Goal: Task Accomplishment & Management: Manage account settings

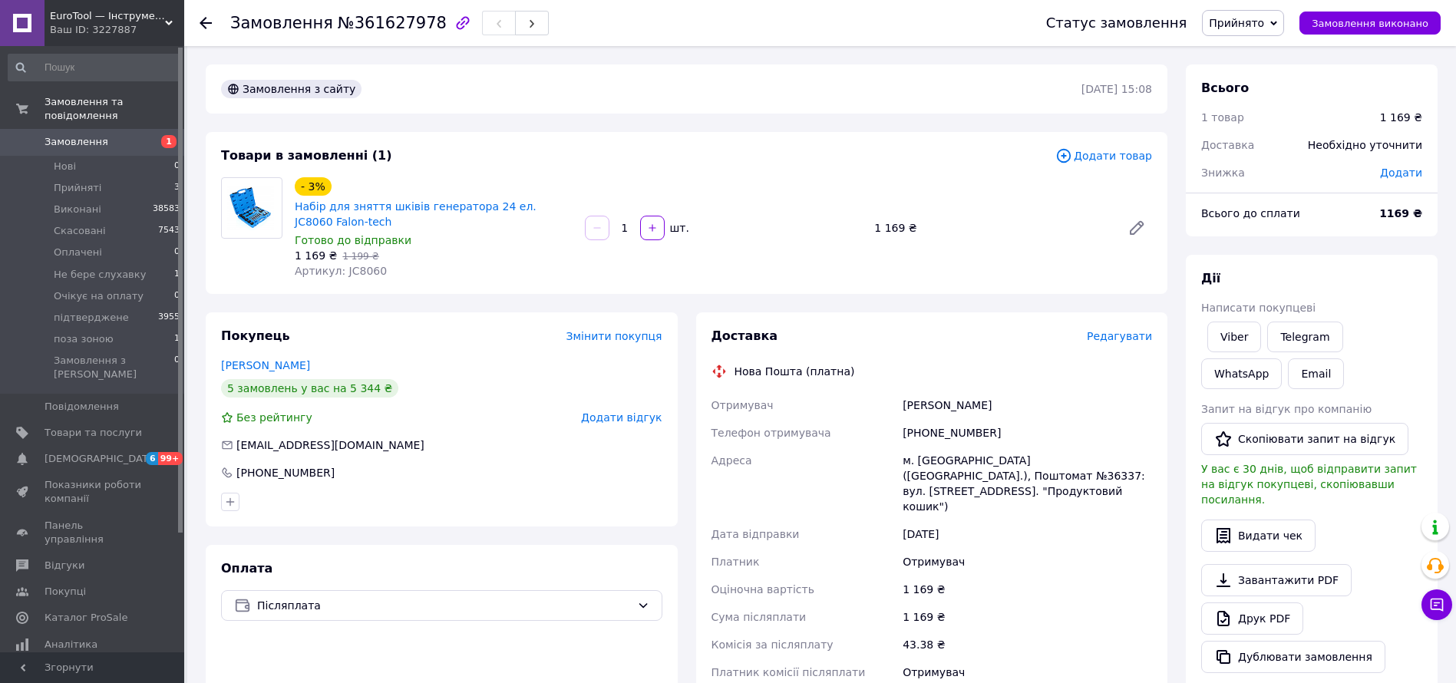
click at [1113, 335] on span "Редагувати" at bounding box center [1119, 336] width 65 height 12
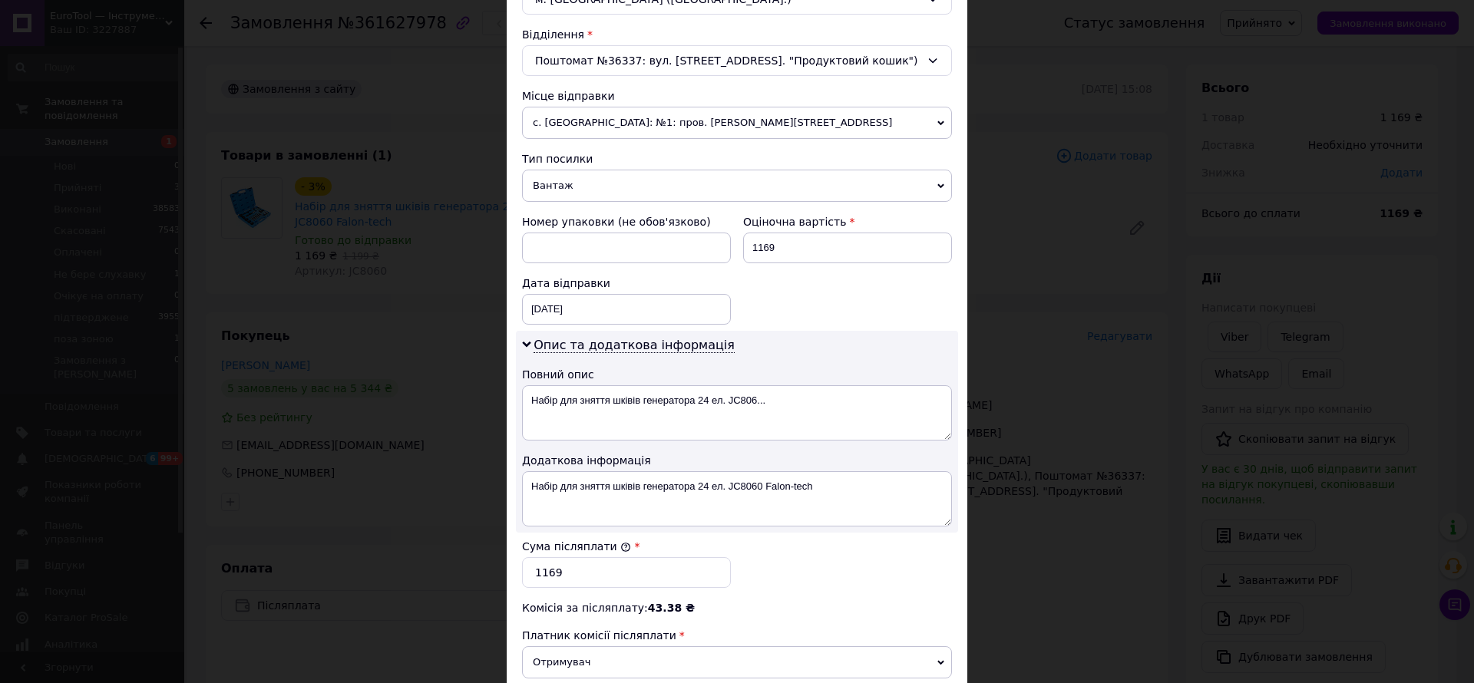
scroll to position [660, 0]
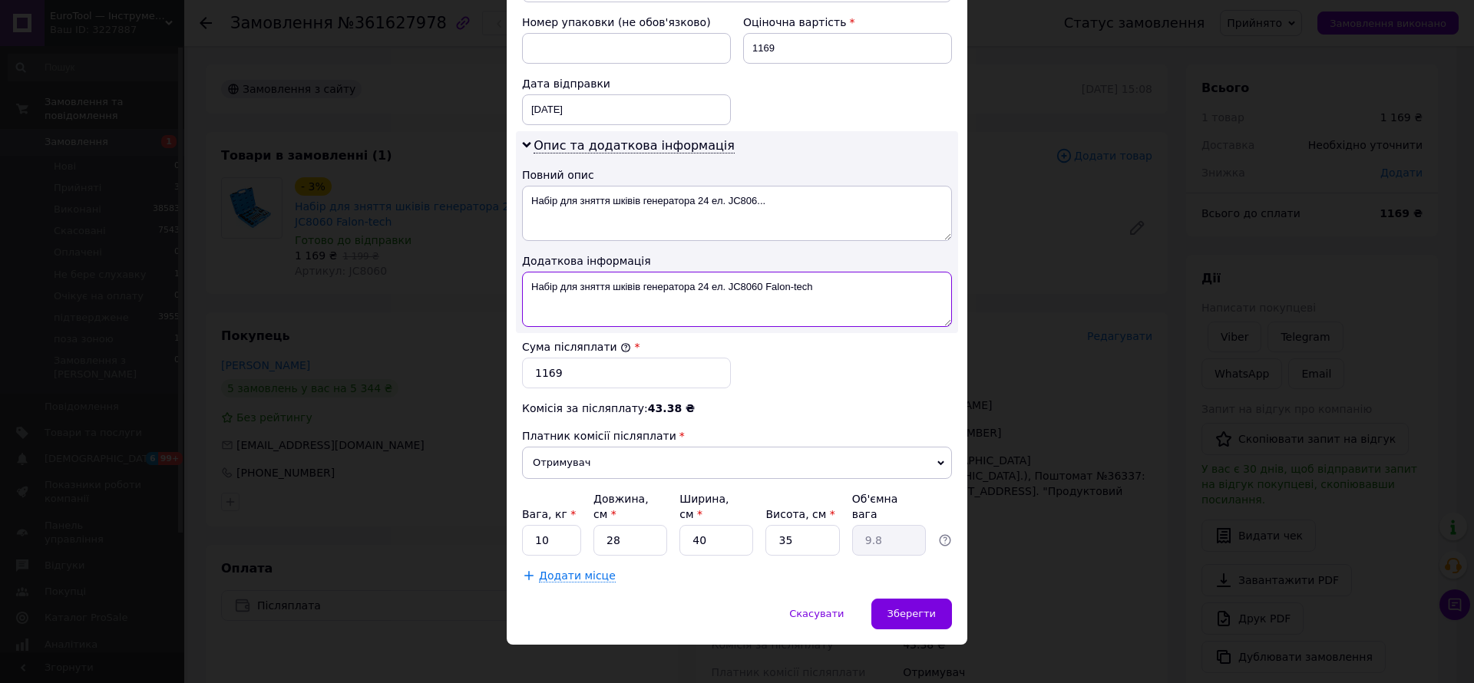
drag, startPoint x: 831, startPoint y: 296, endPoint x: 745, endPoint y: 296, distance: 86.7
click at [748, 300] on textarea "Набір для зняття шківів генератора 24 ел. JC8060 Falon-tech" at bounding box center [737, 299] width 430 height 55
click at [728, 285] on textarea "Набір для зняття шківів генератора 24 ел. JC8060 Falon-tech" at bounding box center [737, 299] width 430 height 55
drag, startPoint x: 721, startPoint y: 200, endPoint x: 855, endPoint y: 210, distance: 134.7
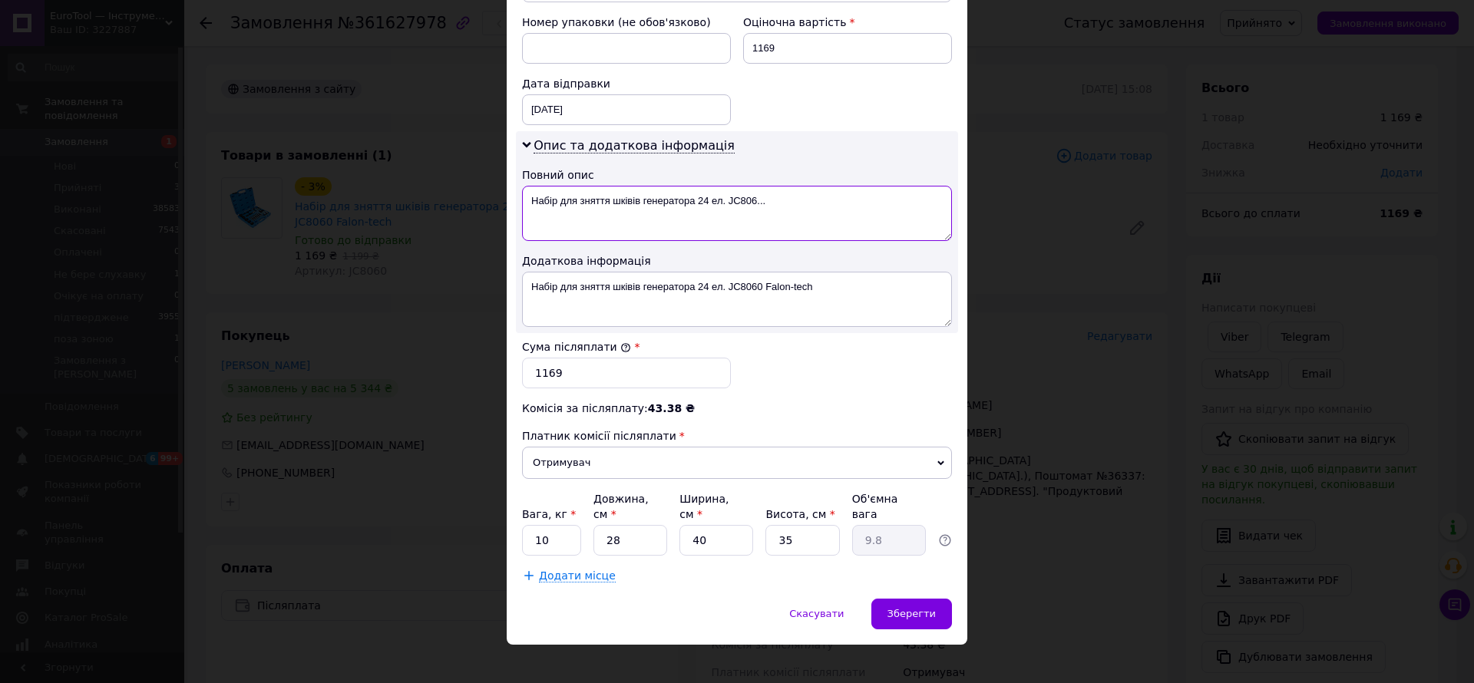
click at [857, 209] on textarea "Набір для зняття шківів генератора 24 ел. JC806..." at bounding box center [737, 213] width 430 height 55
paste textarea "JC8060"
click at [853, 210] on textarea "Набір для зняття шківів генератора 24 ел JC8060" at bounding box center [737, 213] width 430 height 55
click at [853, 211] on textarea "Набір для зняття шківів генератора 24 ел JC8060" at bounding box center [737, 213] width 430 height 55
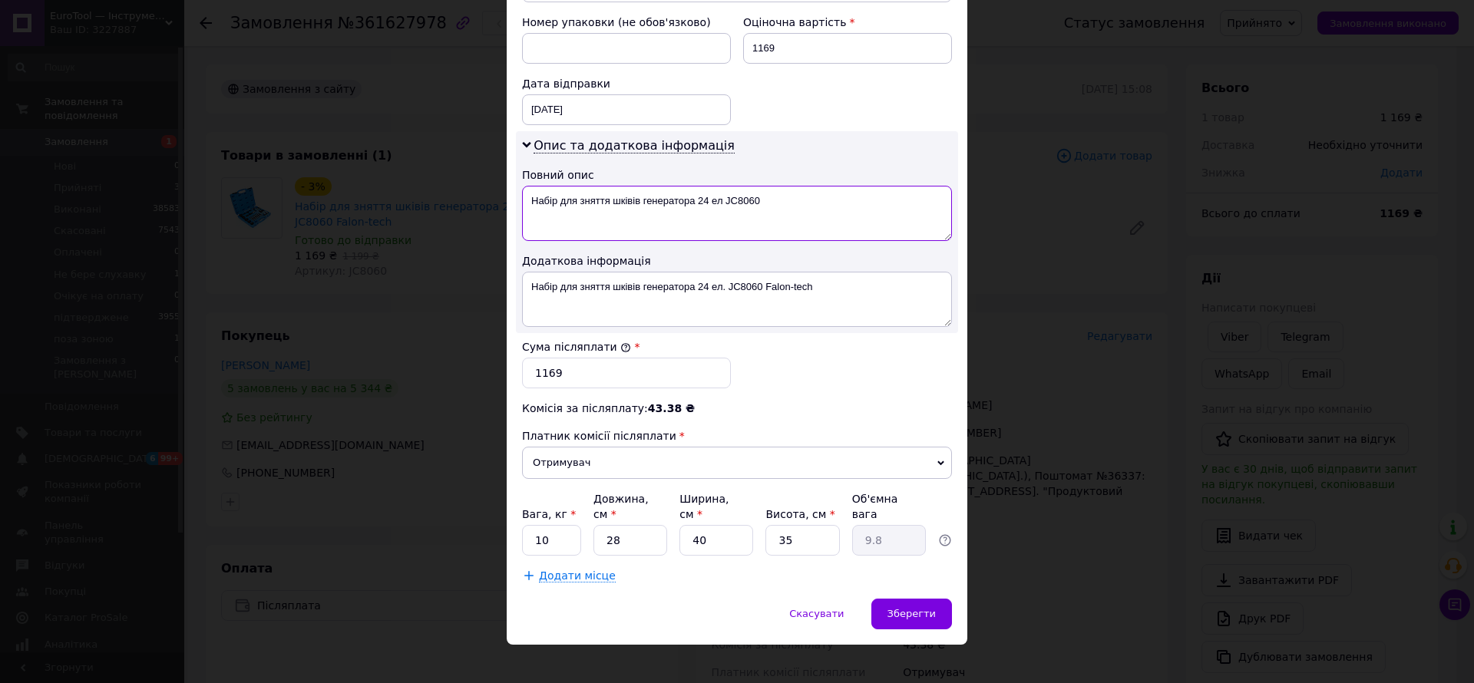
type textarea "Набір для зняття шківів генератора 24 ел JC8060"
click at [830, 279] on textarea "Набір для зняття шківів генератора 24 ел. JC8060 Falon-tech" at bounding box center [737, 299] width 430 height 55
paste textarea "JC8060"
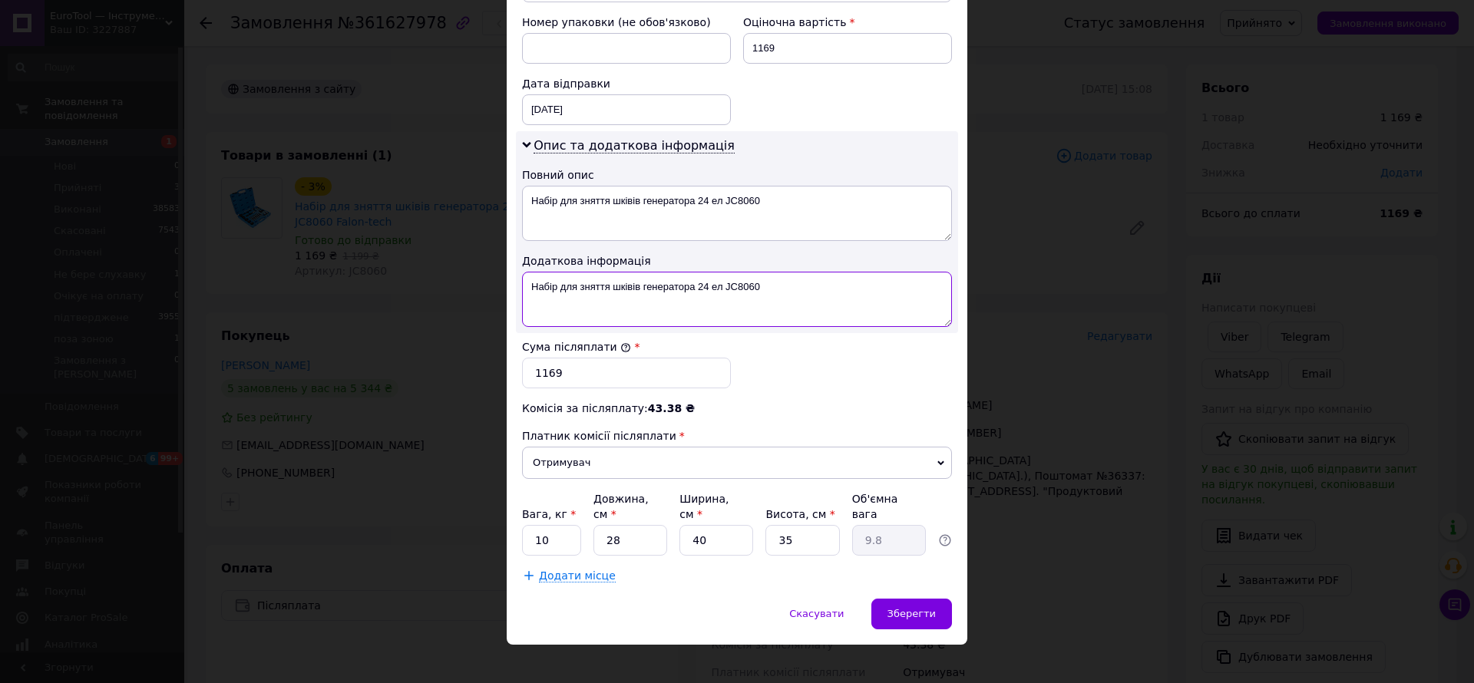
type textarea "Набір для зняття шківів генератора 24 ел JC8060"
click at [554, 538] on input "10" at bounding box center [551, 540] width 59 height 31
type input "2"
click at [740, 525] on input "40" at bounding box center [716, 540] width 74 height 31
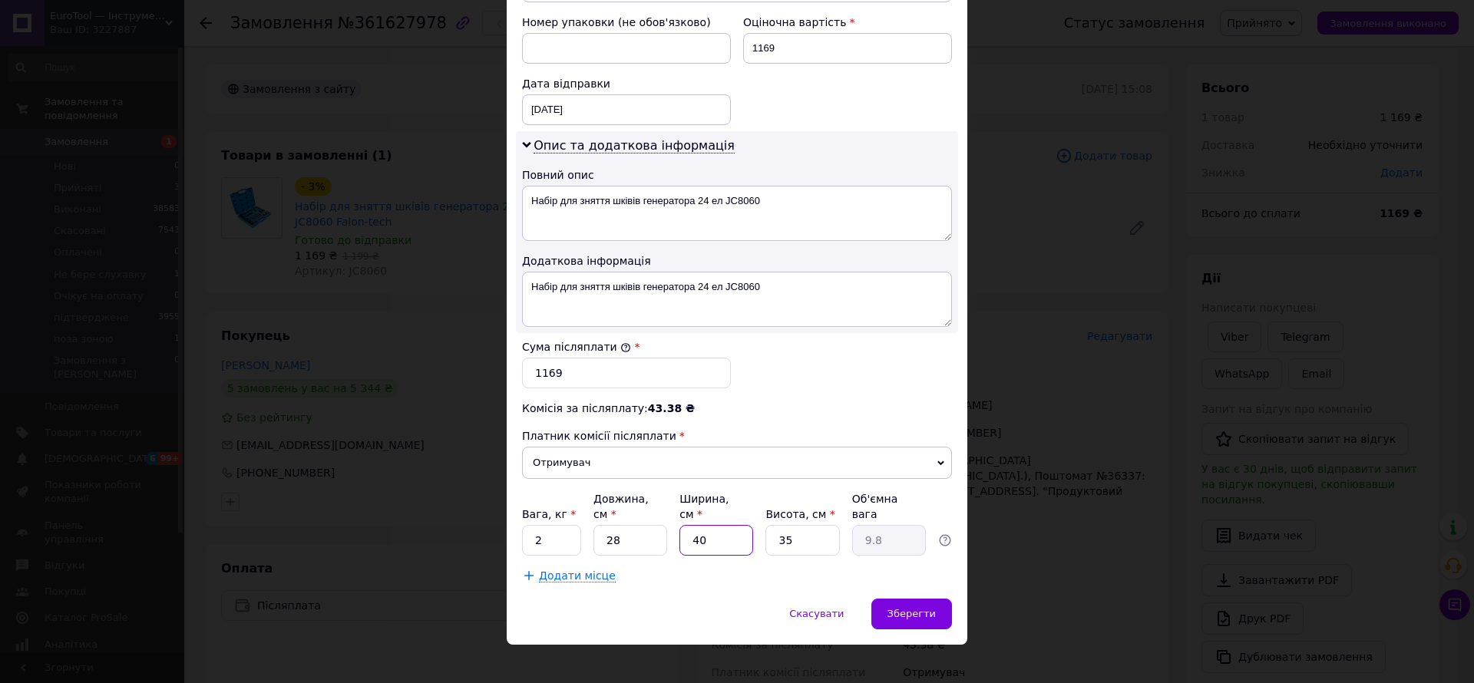
type input "4"
type input "0.98"
type input "4"
click at [923, 608] on span "Зберегти" at bounding box center [911, 614] width 48 height 12
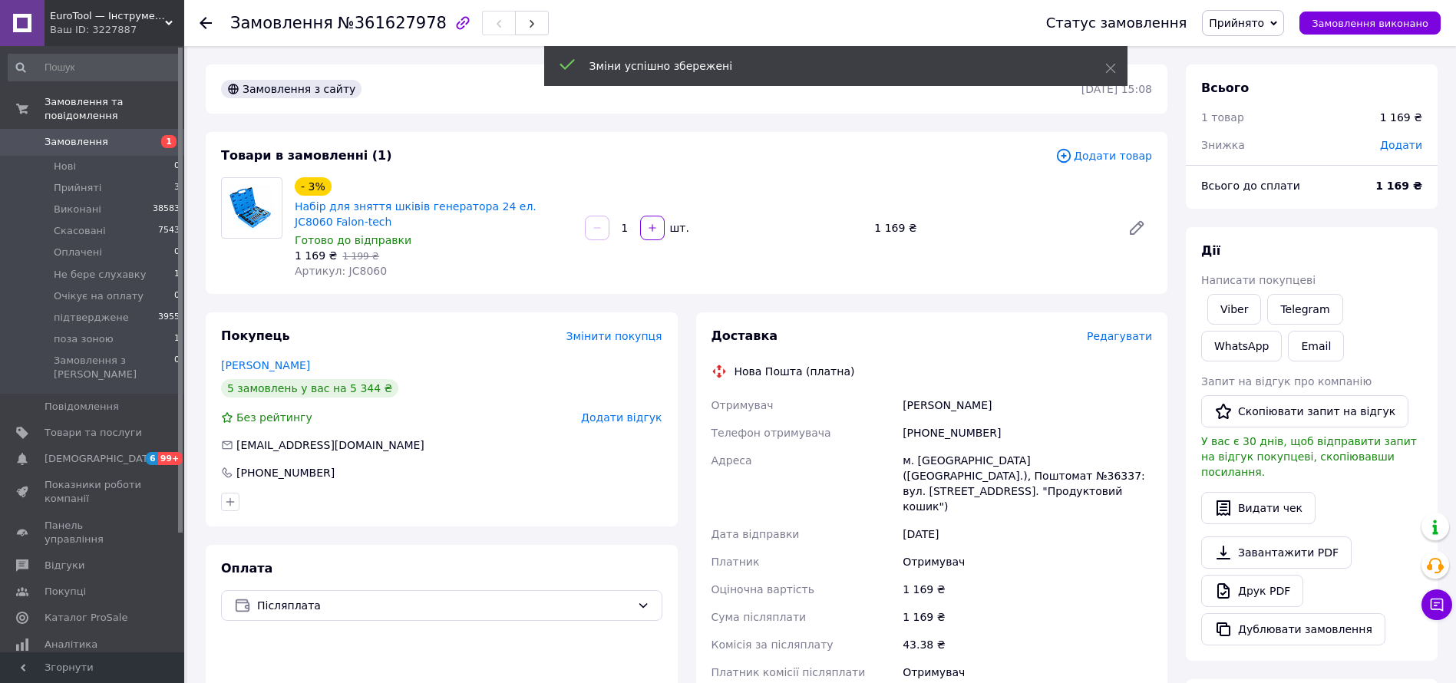
click at [1129, 335] on span "Редагувати" at bounding box center [1119, 336] width 65 height 12
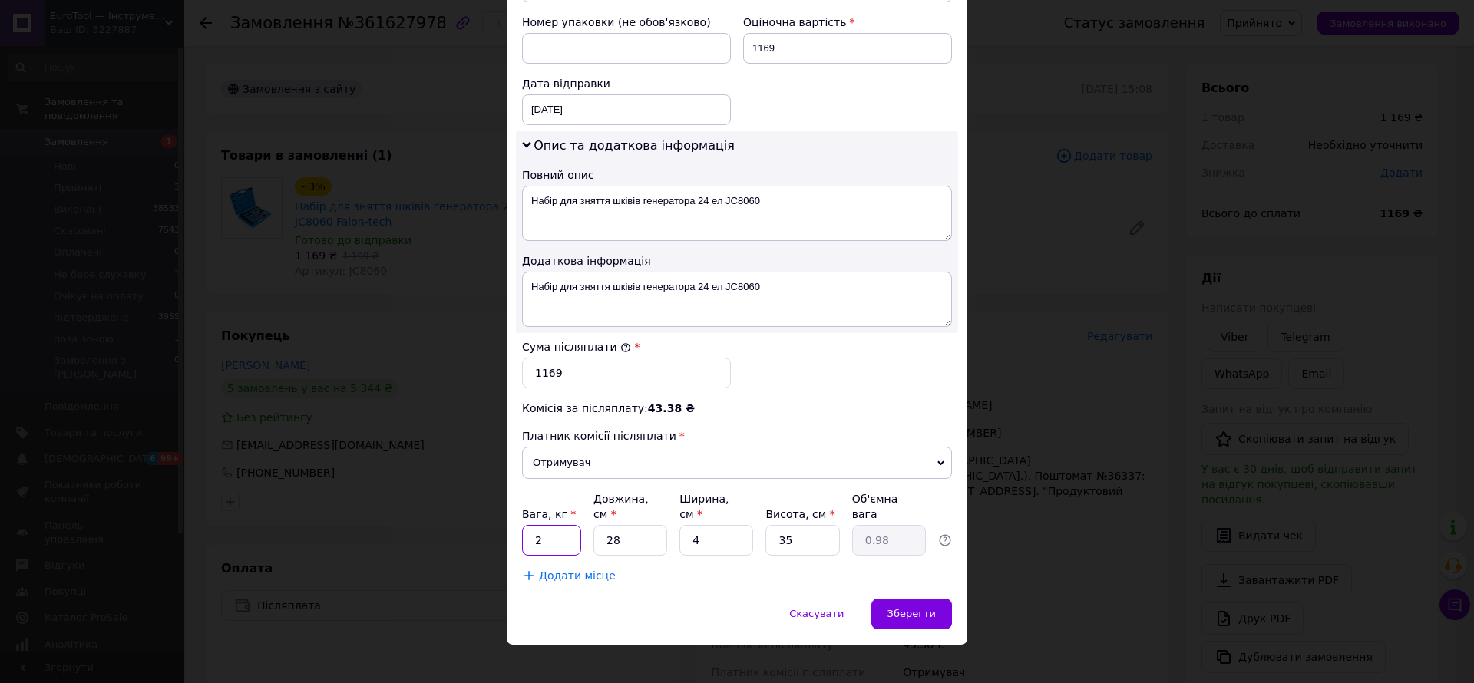
click at [554, 530] on input "2" at bounding box center [551, 540] width 59 height 31
type input "3"
click at [922, 608] on span "Зберегти" at bounding box center [911, 614] width 48 height 12
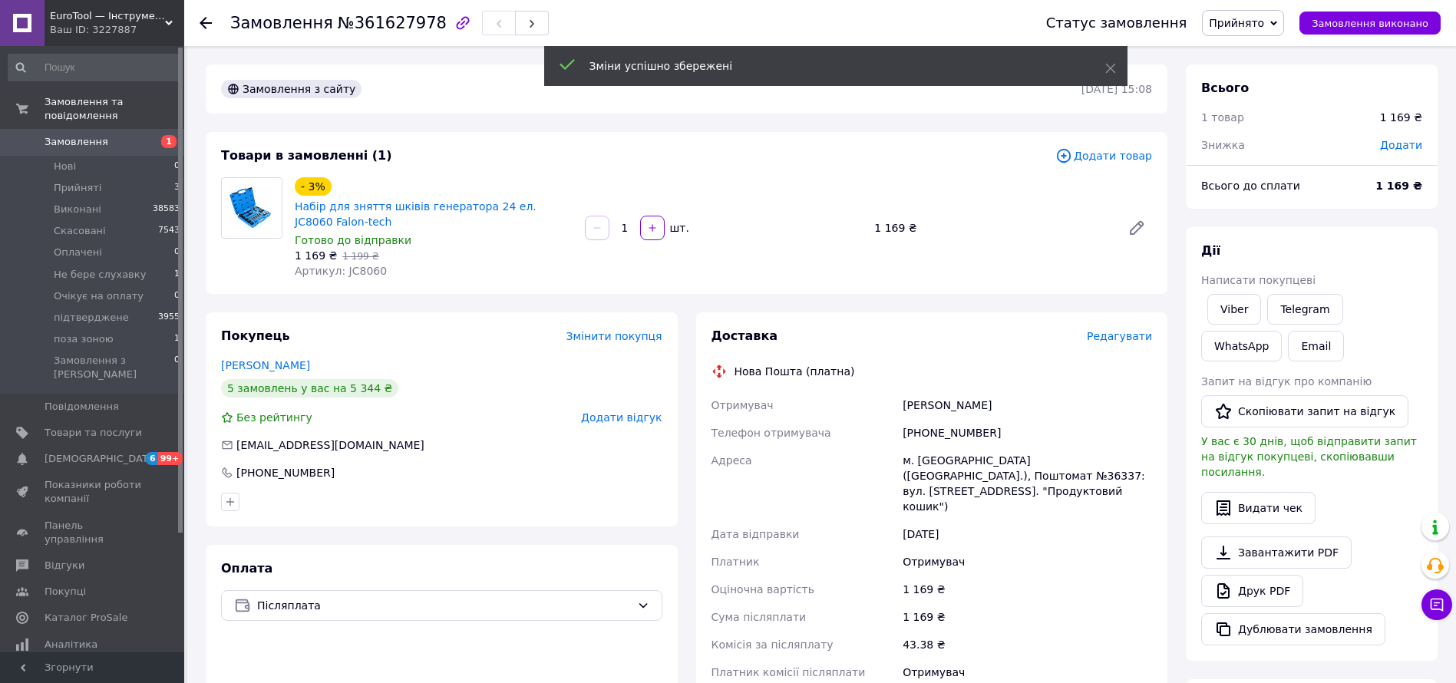
click at [1259, 30] on span "Прийнято" at bounding box center [1243, 23] width 82 height 26
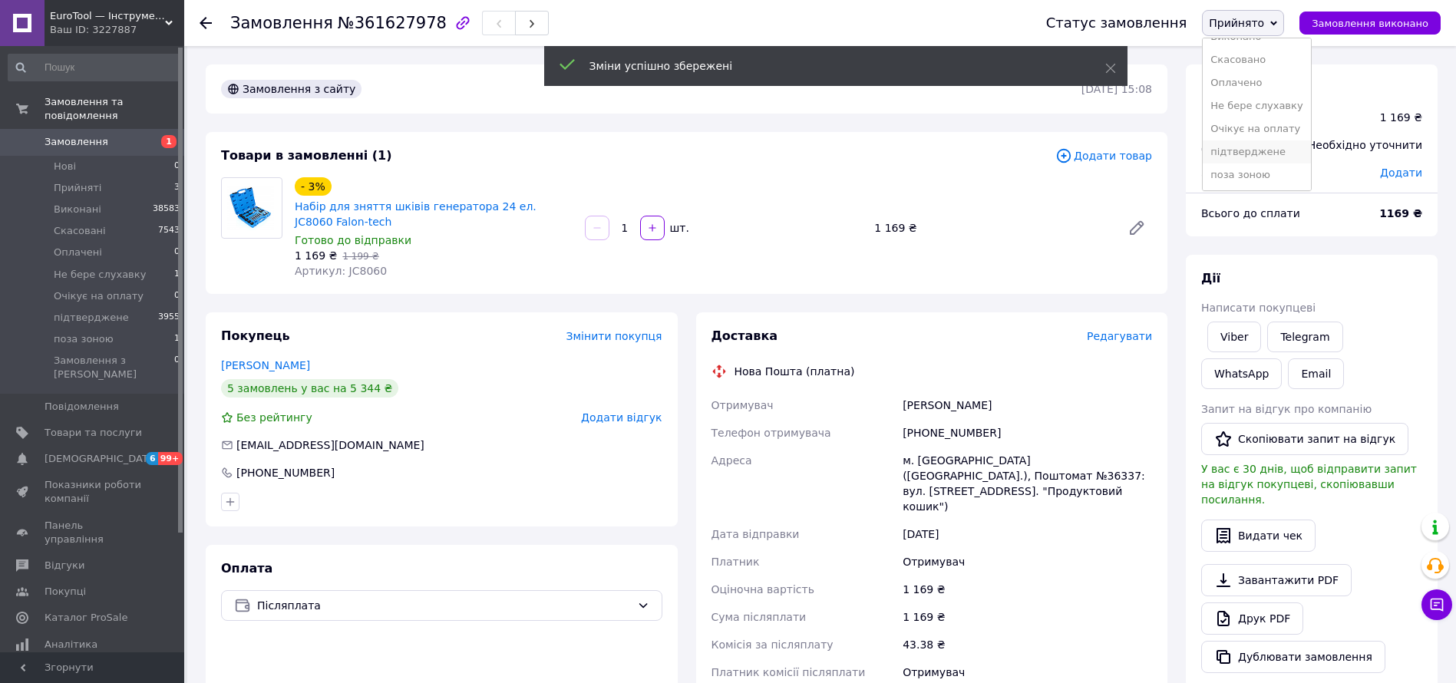
click at [1267, 149] on li "підтверджене" at bounding box center [1256, 151] width 107 height 23
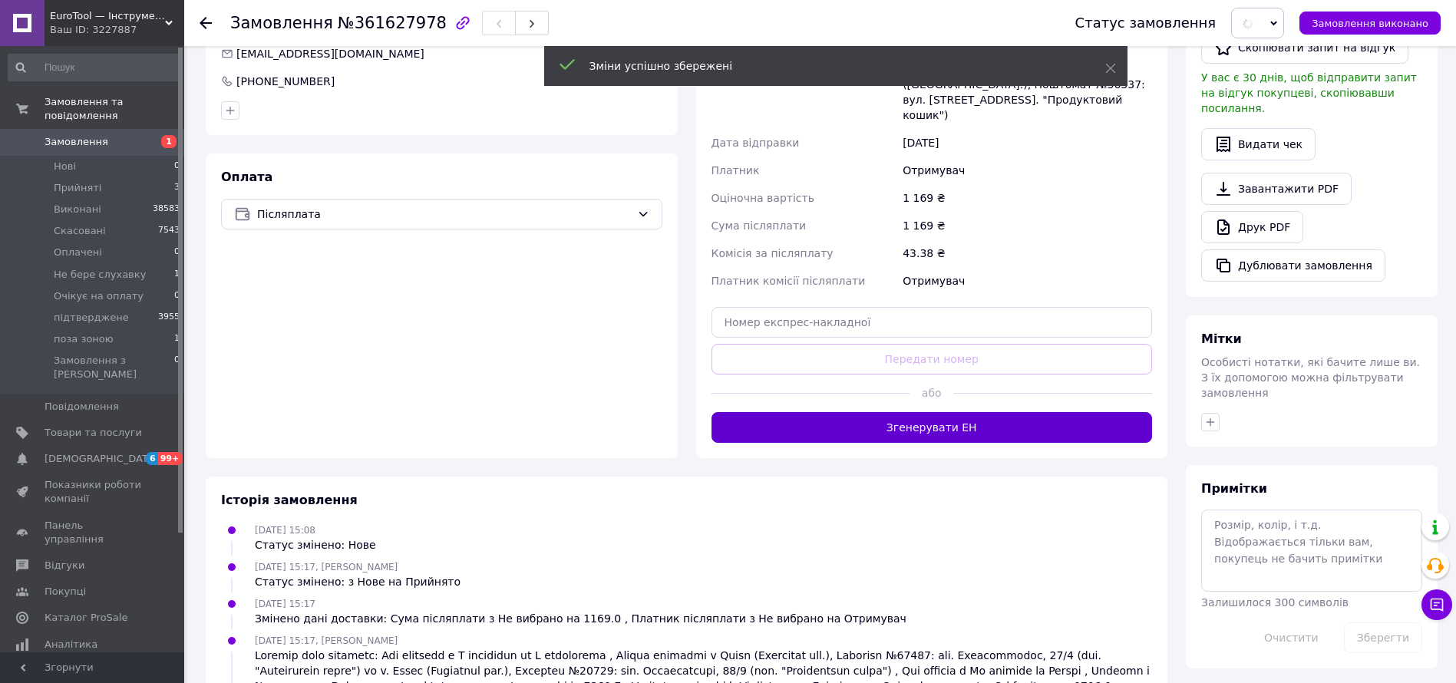
scroll to position [473, 0]
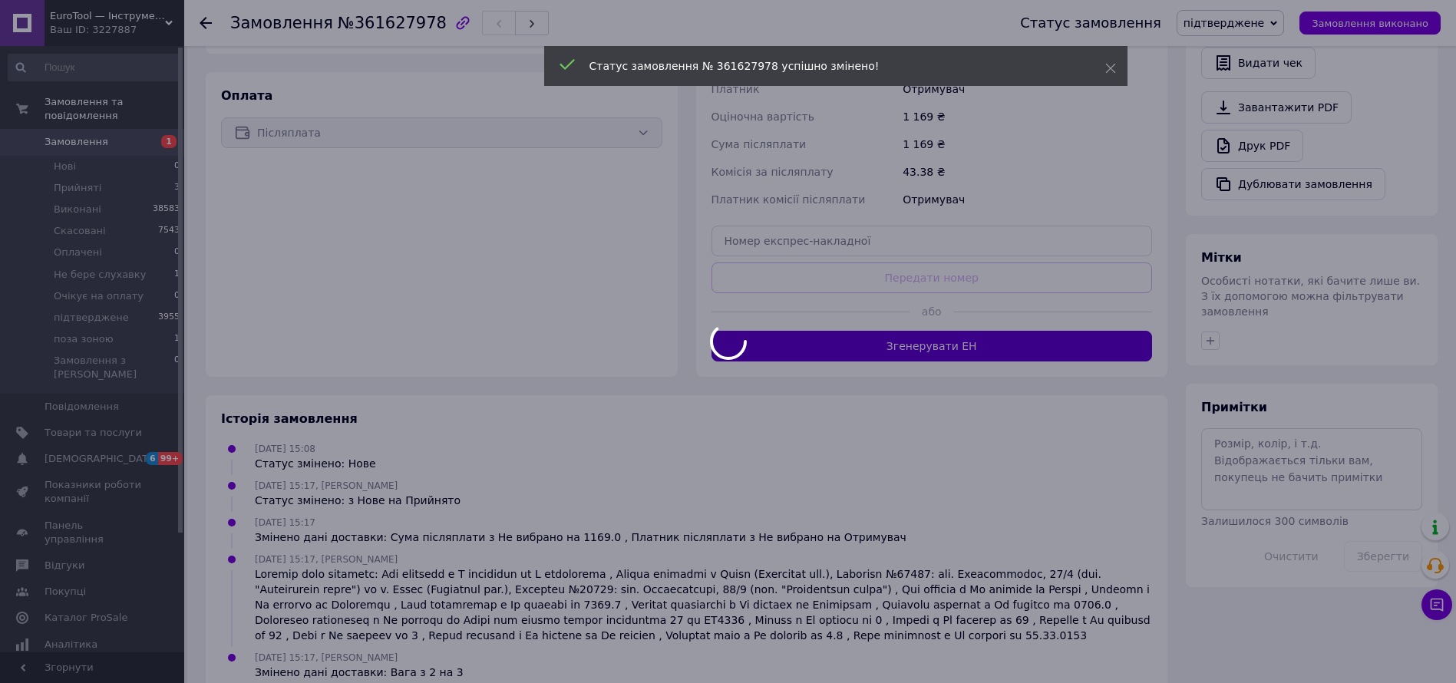
click at [1072, 316] on body "ㅤEuroTool — Інструмент і Обладнання Ваш ID: 3227887 Сайт ㅤEuroTool — Інструмент…" at bounding box center [728, 120] width 1456 height 1187
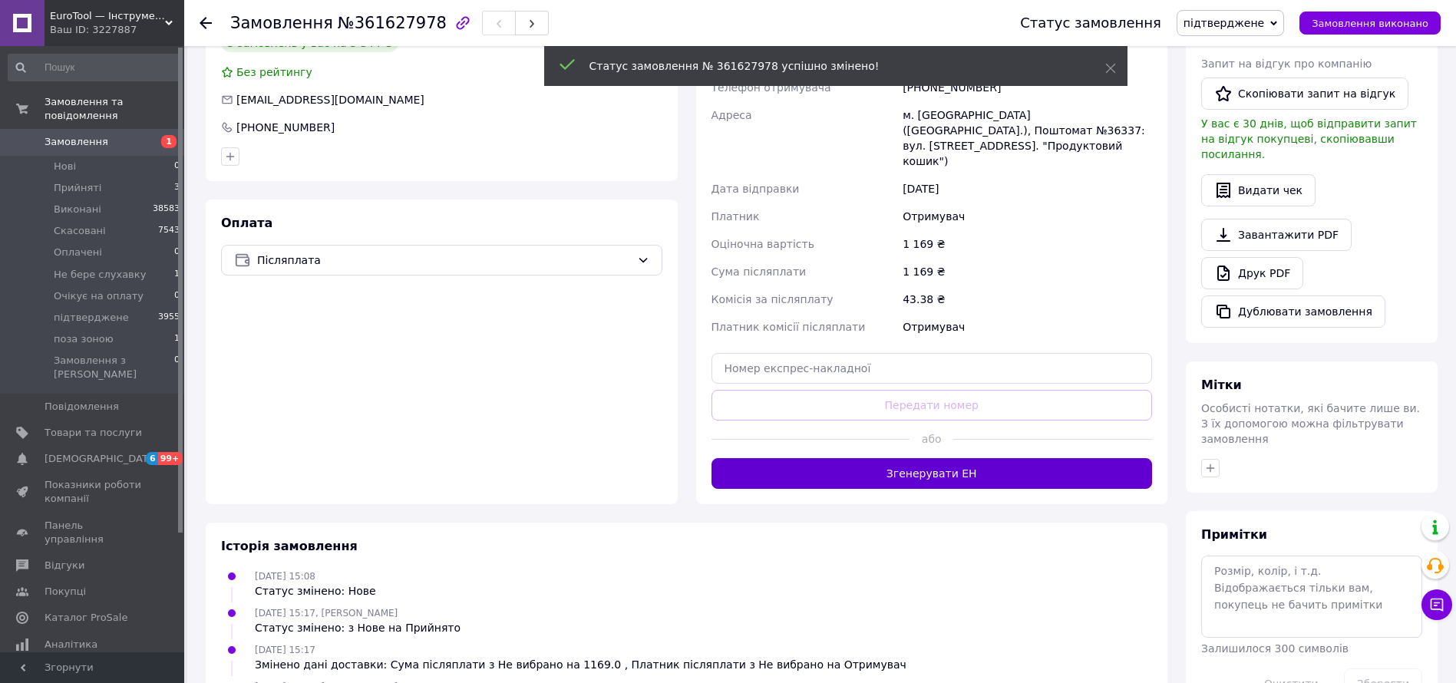
click at [973, 458] on button "Згенерувати ЕН" at bounding box center [932, 473] width 441 height 31
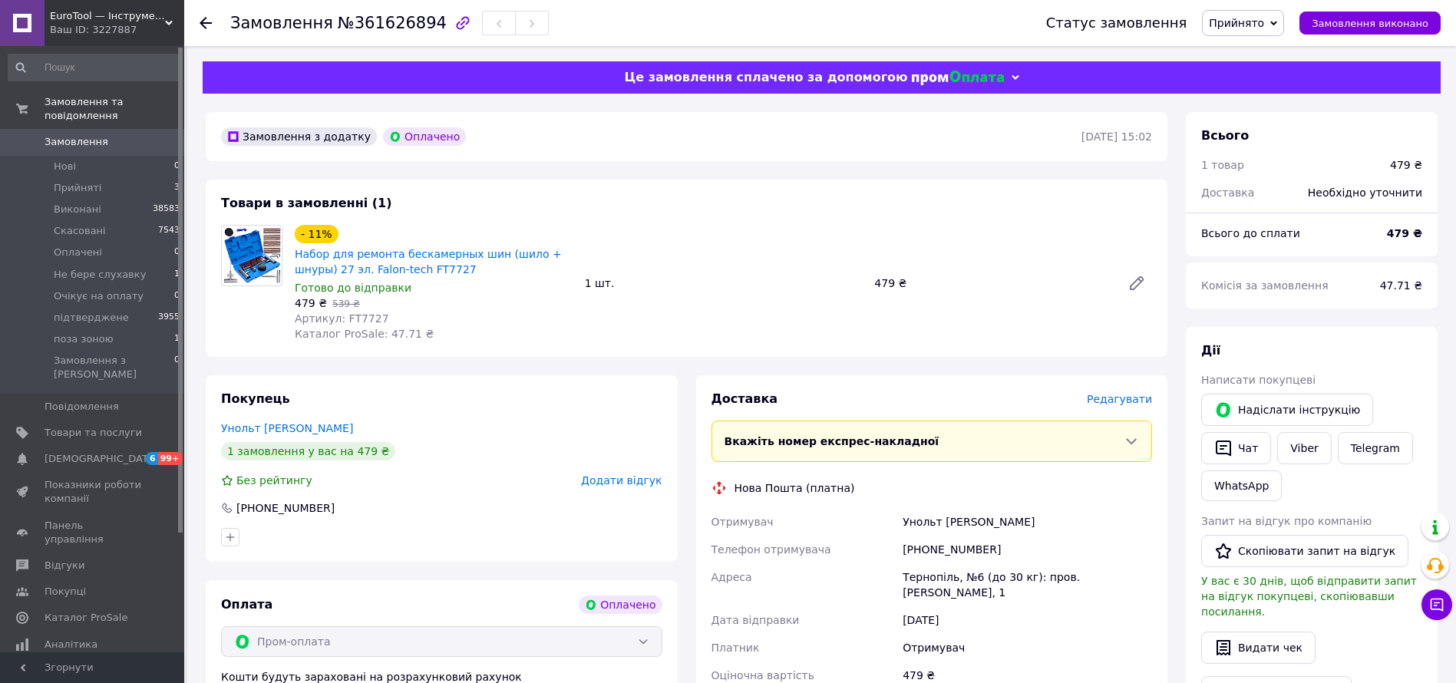
click at [1148, 405] on span "Редагувати" at bounding box center [1119, 399] width 65 height 12
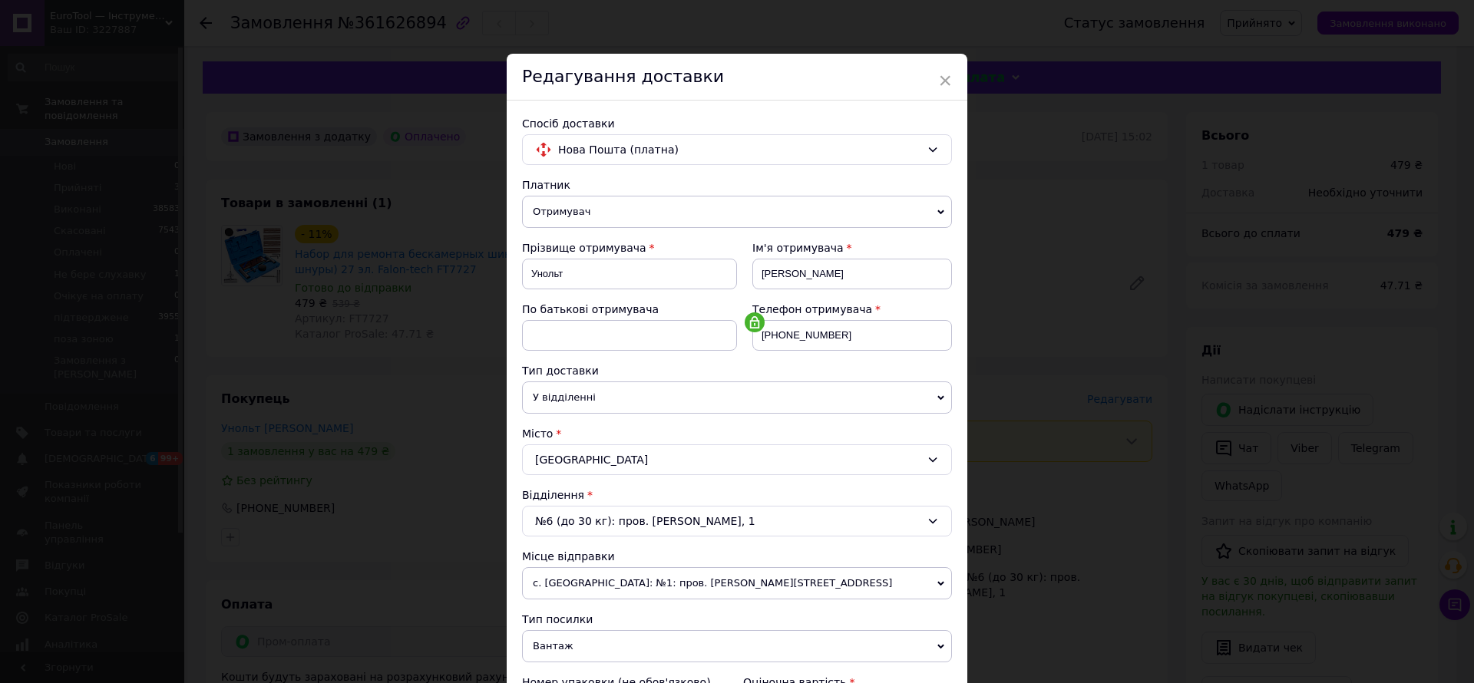
scroll to position [508, 0]
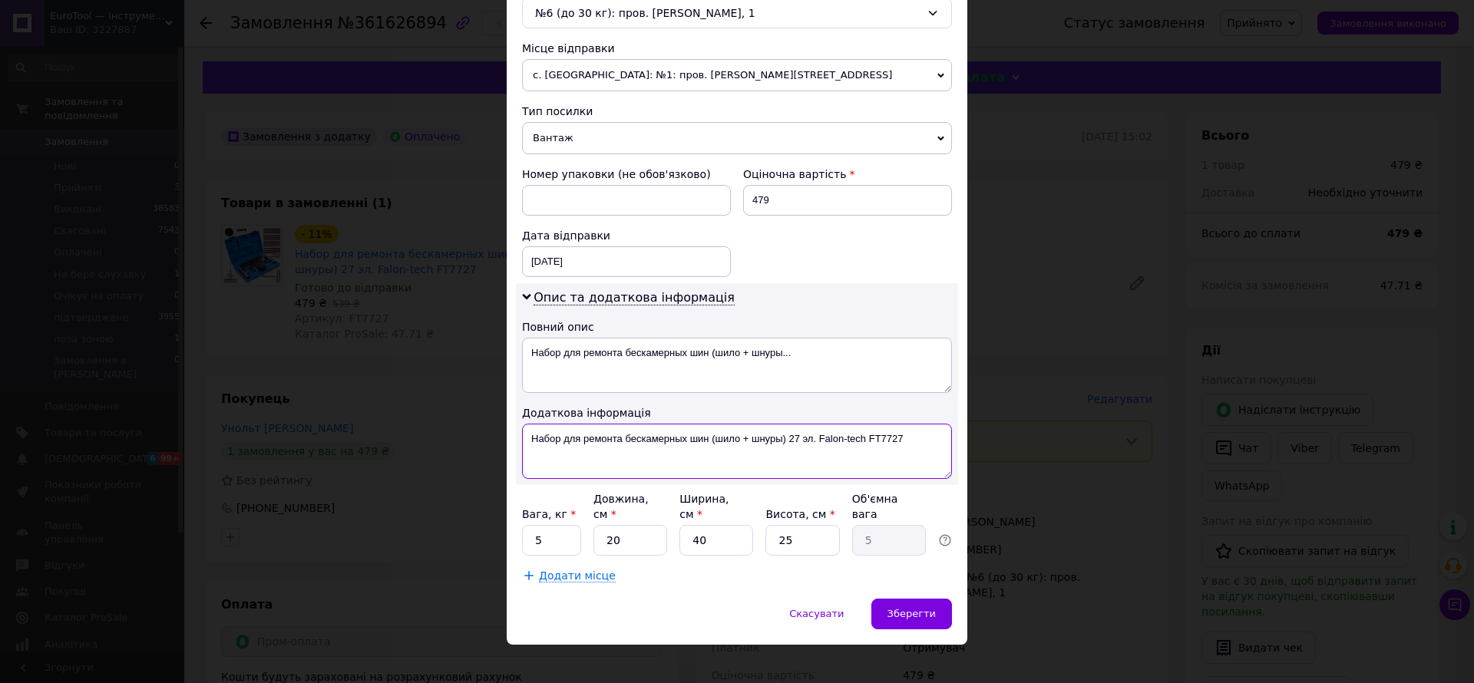
drag, startPoint x: 907, startPoint y: 449, endPoint x: 867, endPoint y: 449, distance: 40.7
click at [867, 449] on textarea "Набор для ремонта бескамерных шин (шило + шнуры) 27 эл. Falon-tech FT7727" at bounding box center [737, 451] width 430 height 55
drag, startPoint x: 708, startPoint y: 355, endPoint x: 857, endPoint y: 373, distance: 150.7
paste textarea "FT7727"
click at [857, 373] on textarea "Набор для ремонта бескамерных шин FT7727" at bounding box center [737, 365] width 430 height 55
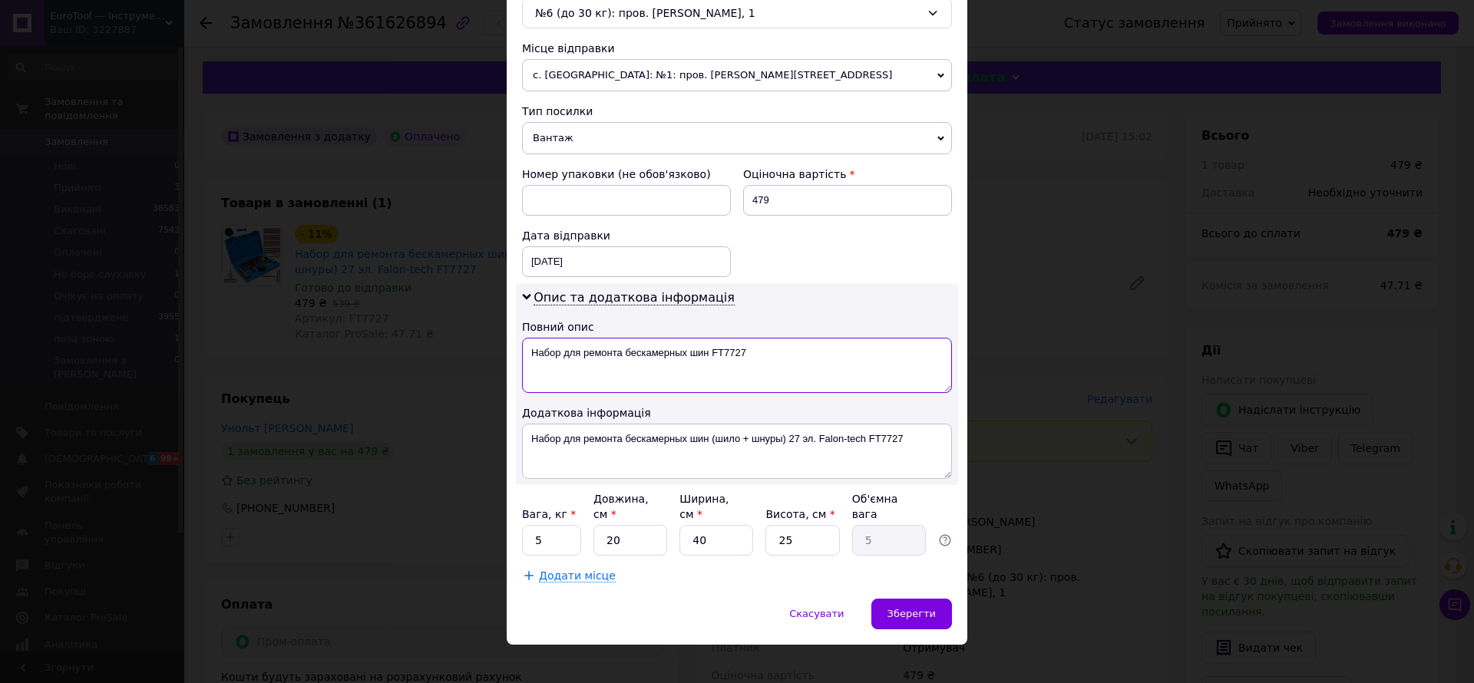
click at [857, 373] on textarea "Набор для ремонта бескамерных шин FT7727" at bounding box center [737, 365] width 430 height 55
type textarea "Набор для ремонта бескамерных шин FT7727"
click at [840, 460] on textarea "Набор для ремонта бескамерных шин (шило + шнуры) 27 эл. Falon-tech FT7727" at bounding box center [737, 451] width 430 height 55
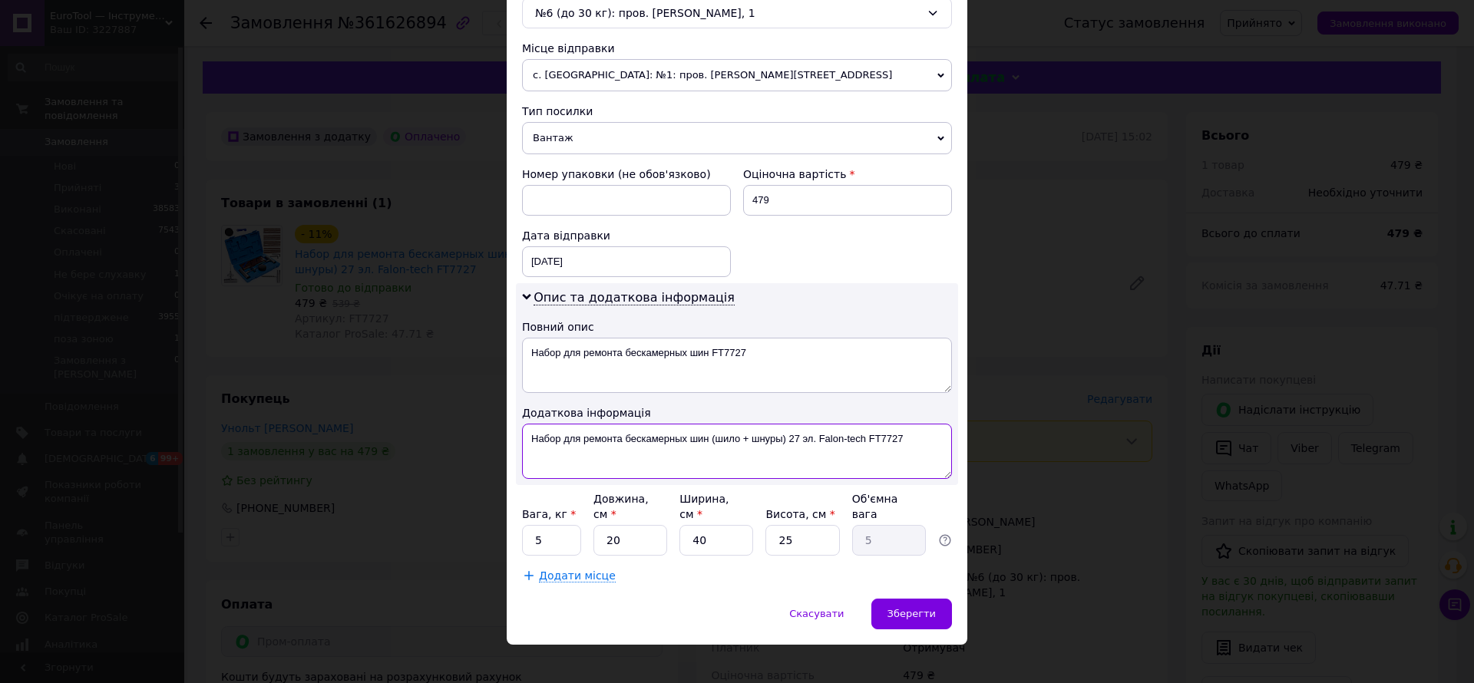
click at [840, 460] on textarea "Набор для ремонта бескамерных шин (шило + шнуры) 27 эл. Falon-tech FT7727" at bounding box center [737, 451] width 430 height 55
paste textarea
type textarea "Набор для ремонта бескамерных шин FT7727"
click at [545, 537] on input "5" at bounding box center [551, 540] width 59 height 31
click at [545, 536] on input "5" at bounding box center [551, 540] width 59 height 31
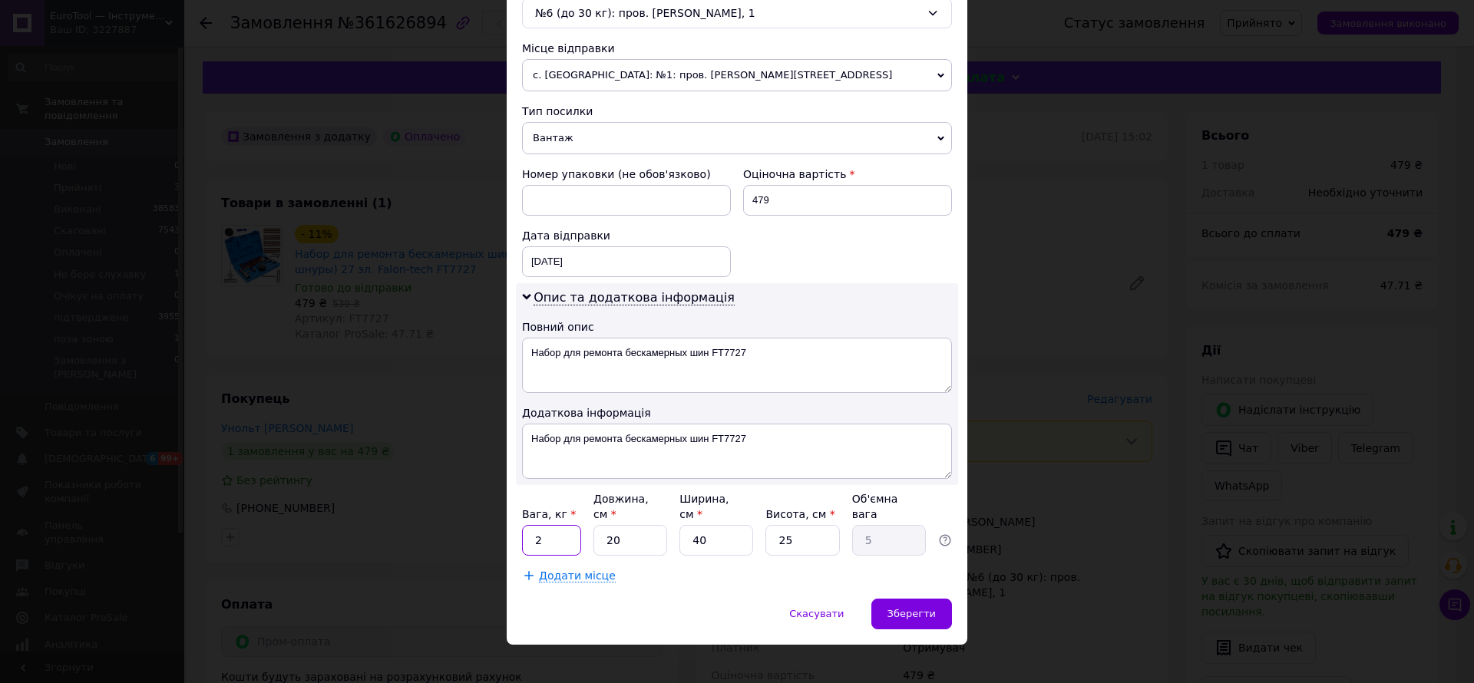
type input "2"
click at [729, 527] on input "40" at bounding box center [716, 540] width 74 height 31
type input "4"
type input "0.5"
type input "4"
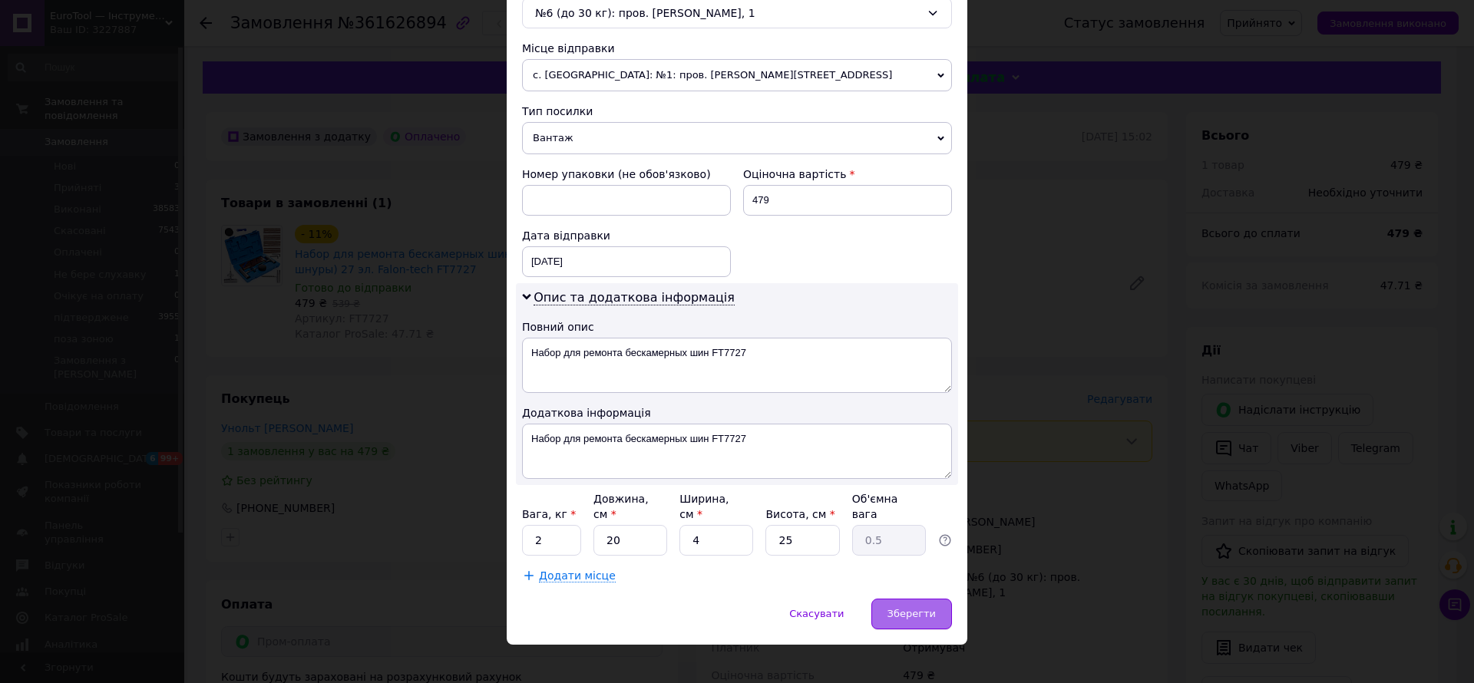
click at [915, 608] on span "Зберегти" at bounding box center [911, 614] width 48 height 12
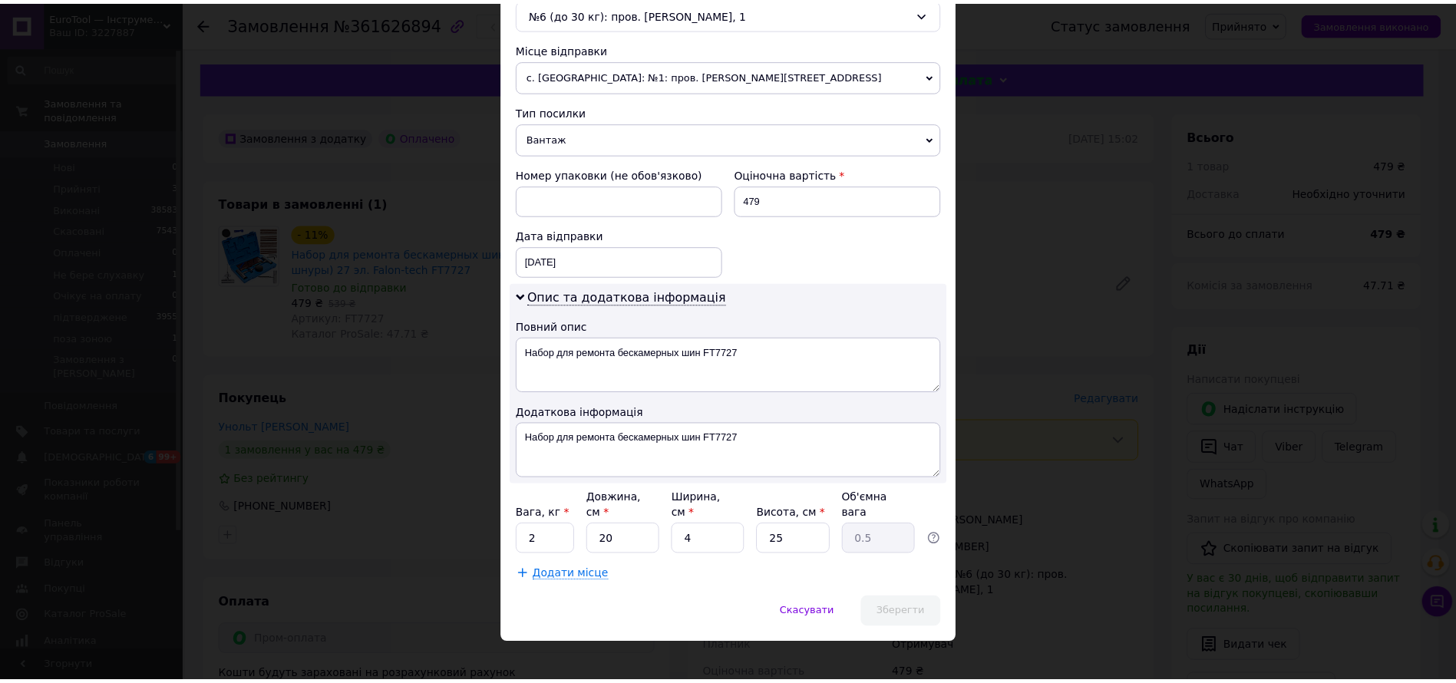
scroll to position [0, 0]
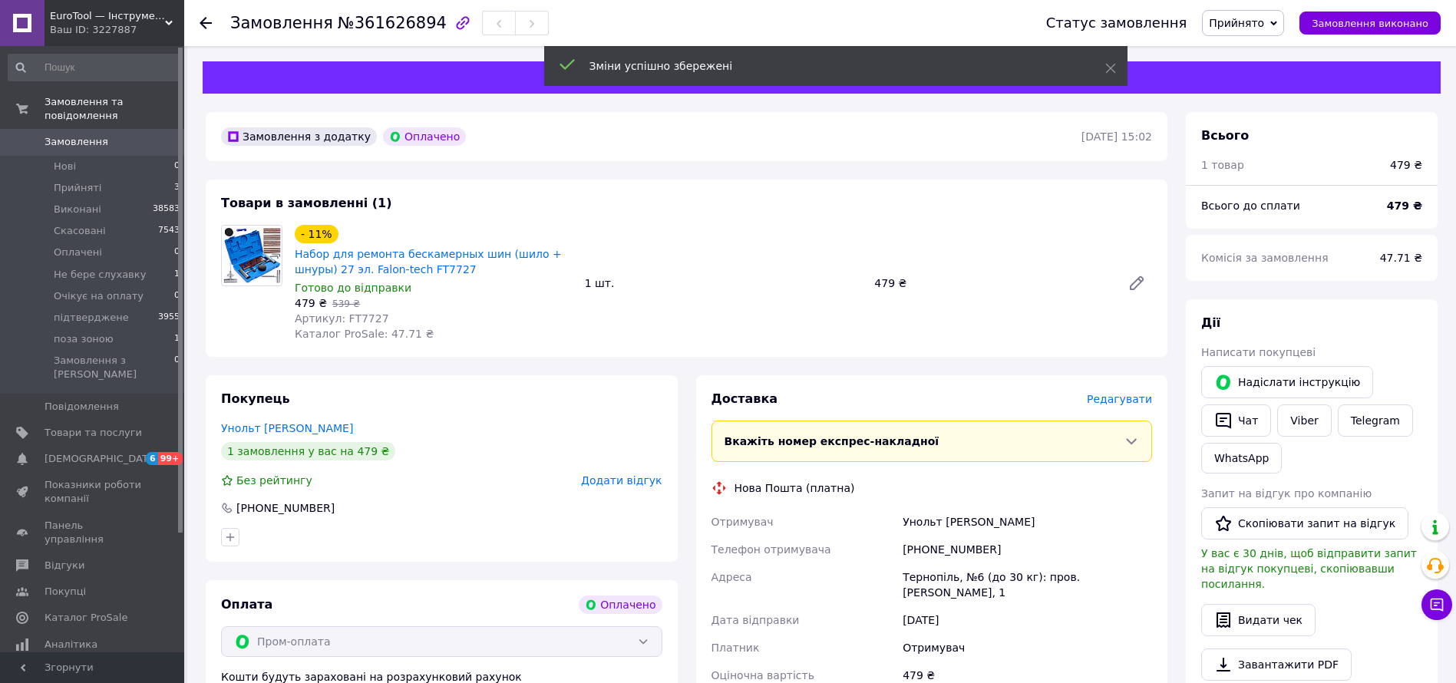
click at [1255, 23] on span "Прийнято" at bounding box center [1236, 23] width 55 height 12
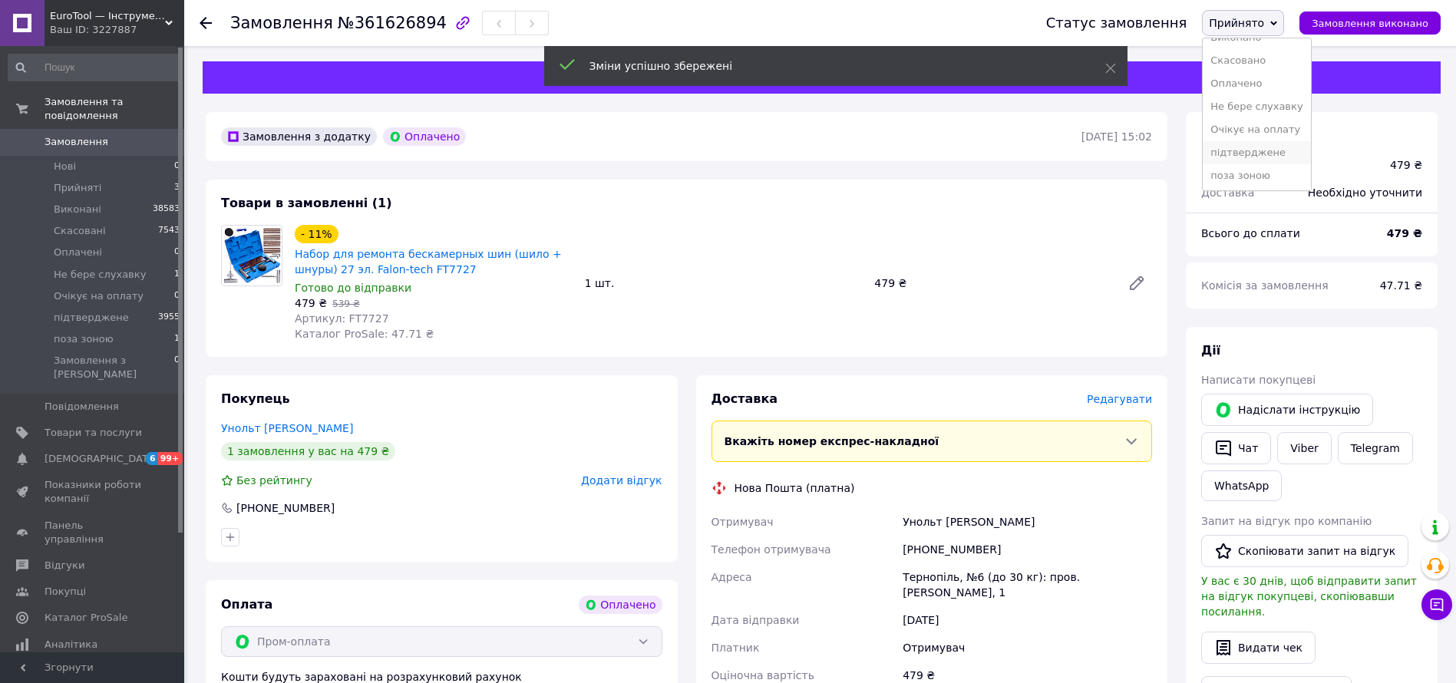
scroll to position [17, 0]
click at [1269, 159] on li "підтверджене" at bounding box center [1256, 151] width 107 height 23
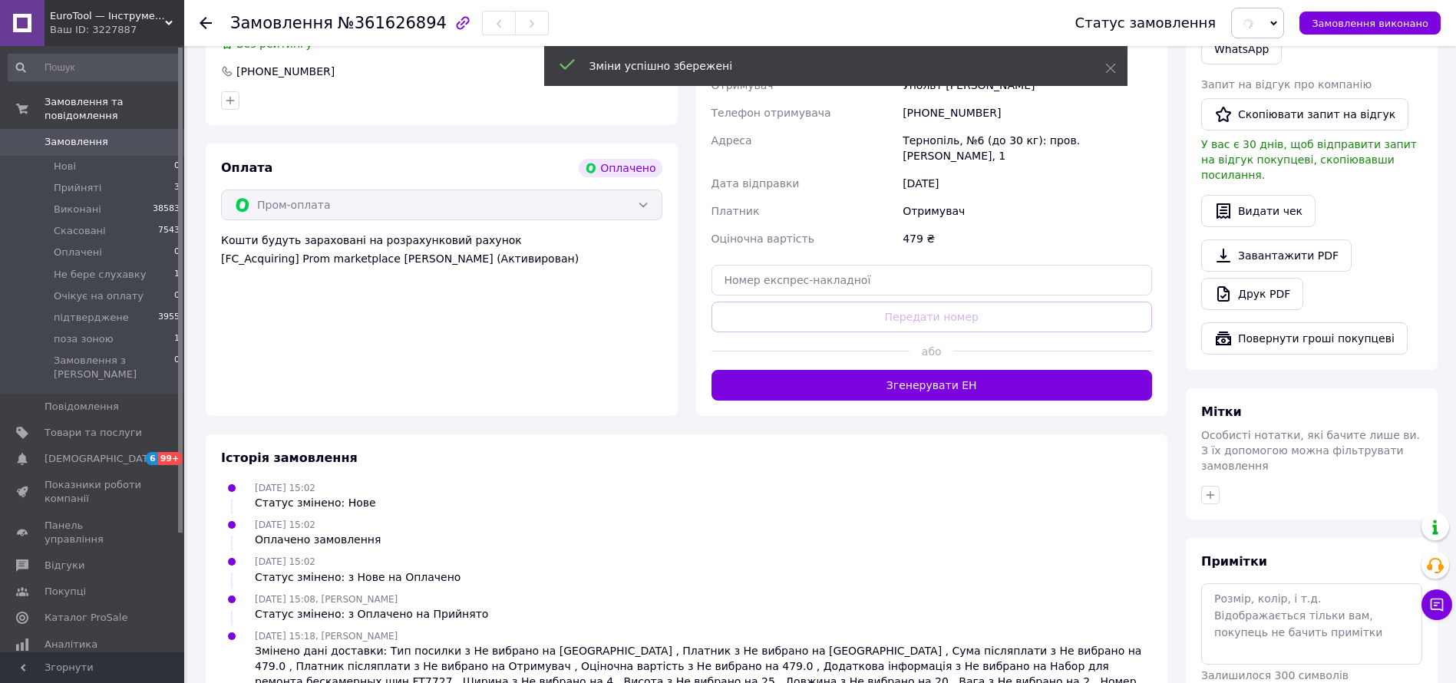
scroll to position [491, 0]
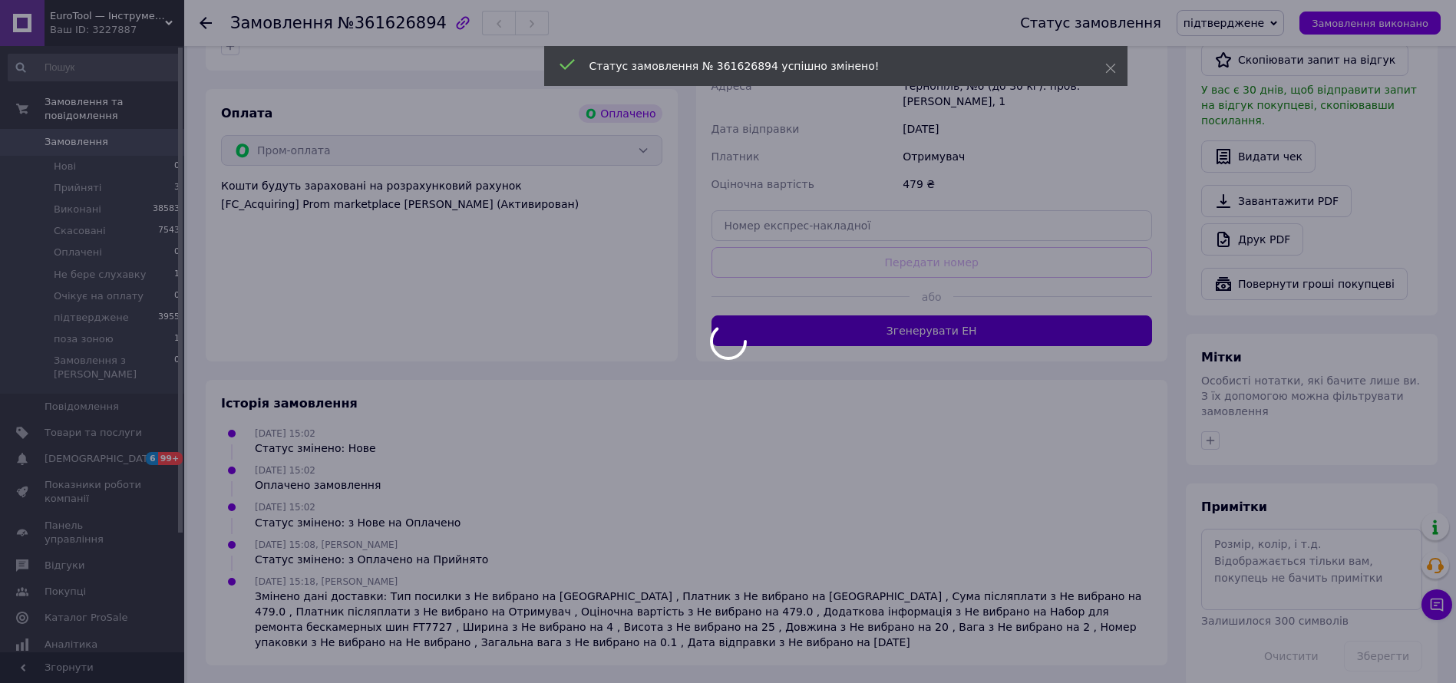
click at [1105, 329] on button "Згенерувати ЕН" at bounding box center [932, 331] width 441 height 31
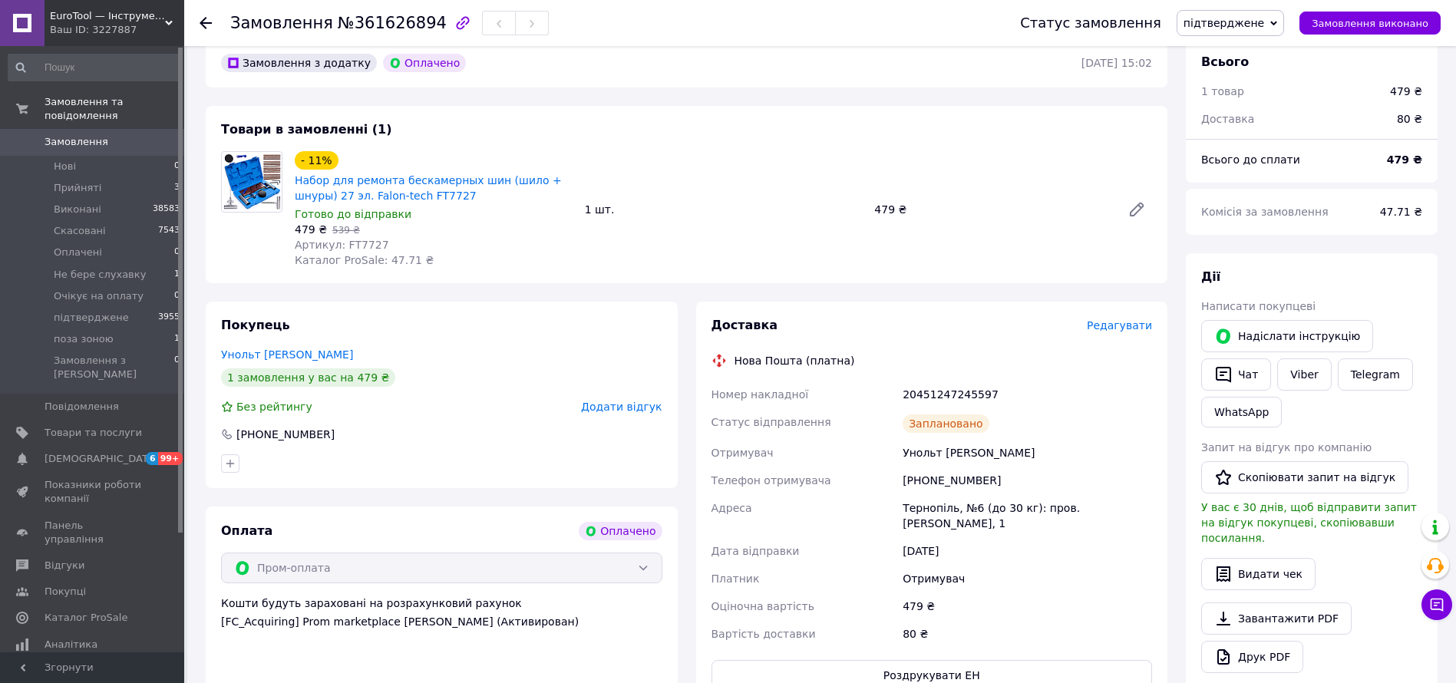
scroll to position [0, 0]
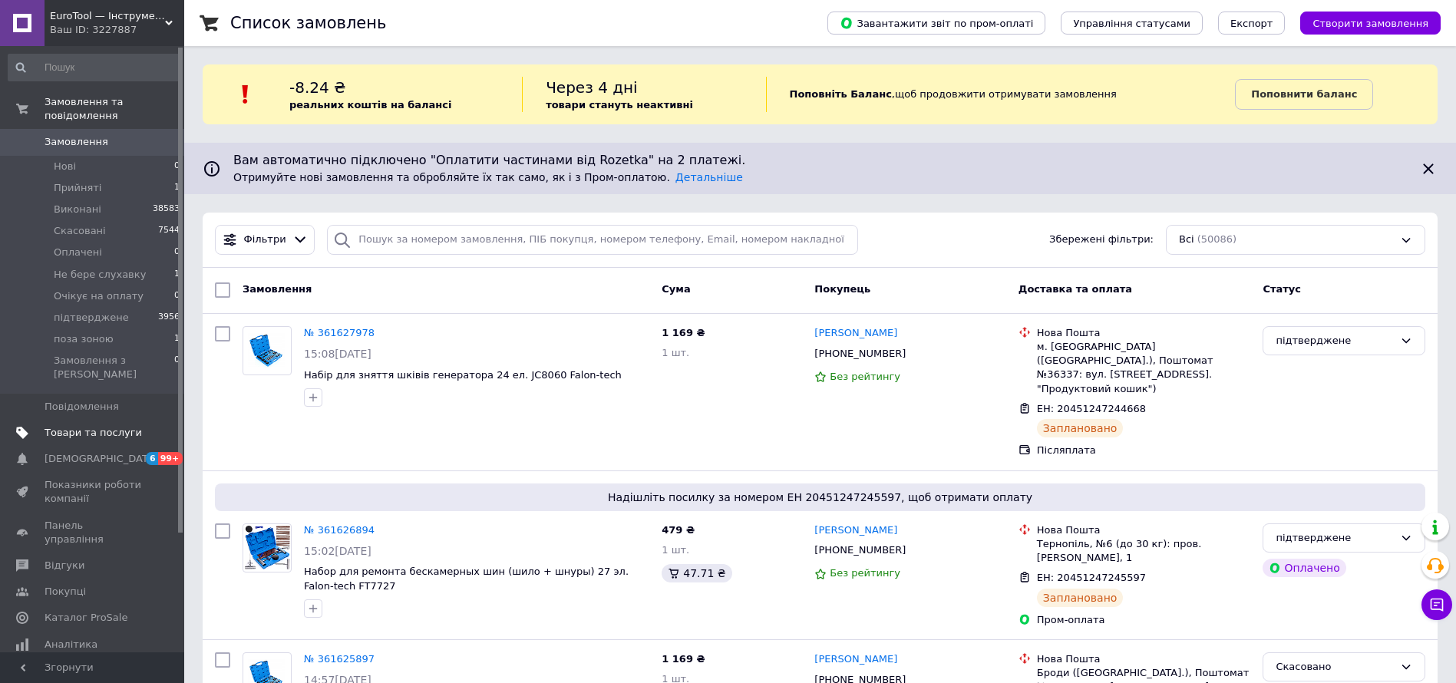
drag, startPoint x: 99, startPoint y: 408, endPoint x: 230, endPoint y: 445, distance: 135.6
click at [100, 426] on span "Товари та послуги" at bounding box center [93, 433] width 97 height 14
click at [118, 268] on span "Не бере слухавку" at bounding box center [100, 275] width 92 height 14
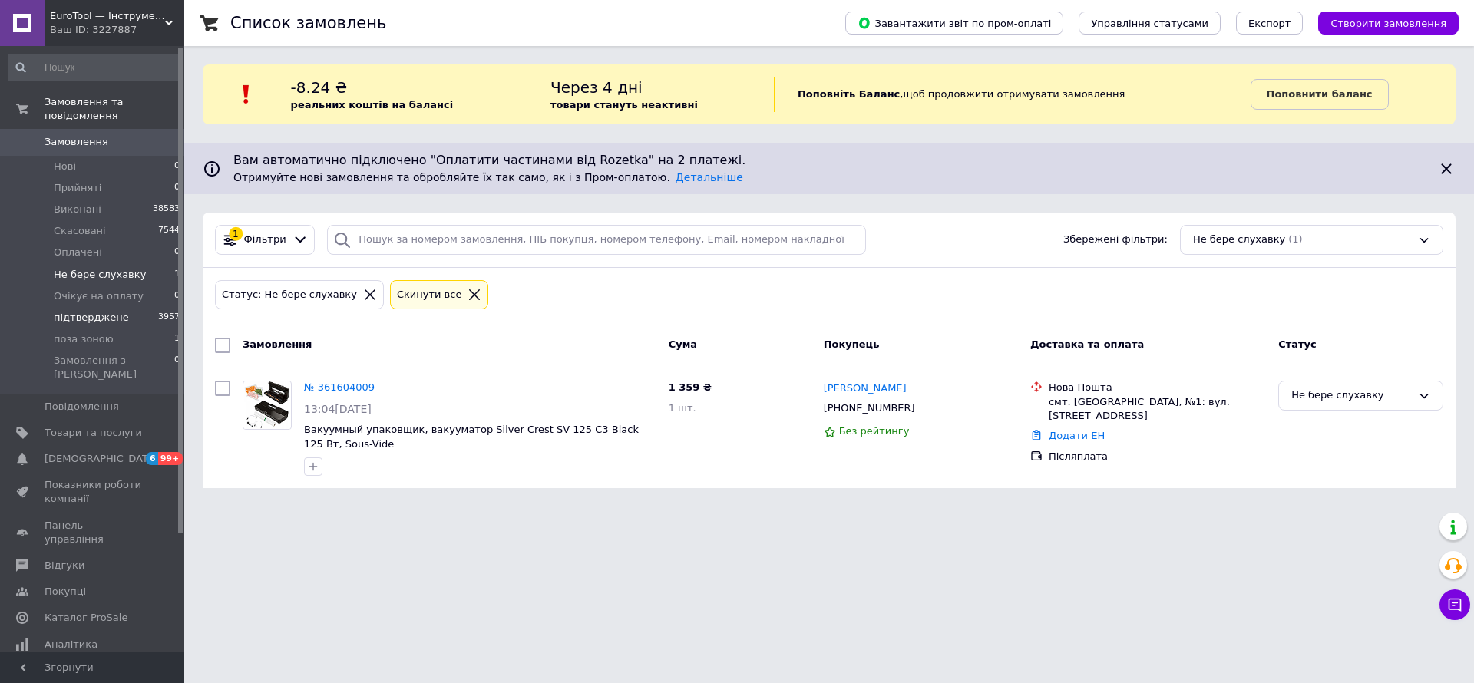
click at [129, 312] on li "підтверджене 3957" at bounding box center [94, 317] width 189 height 21
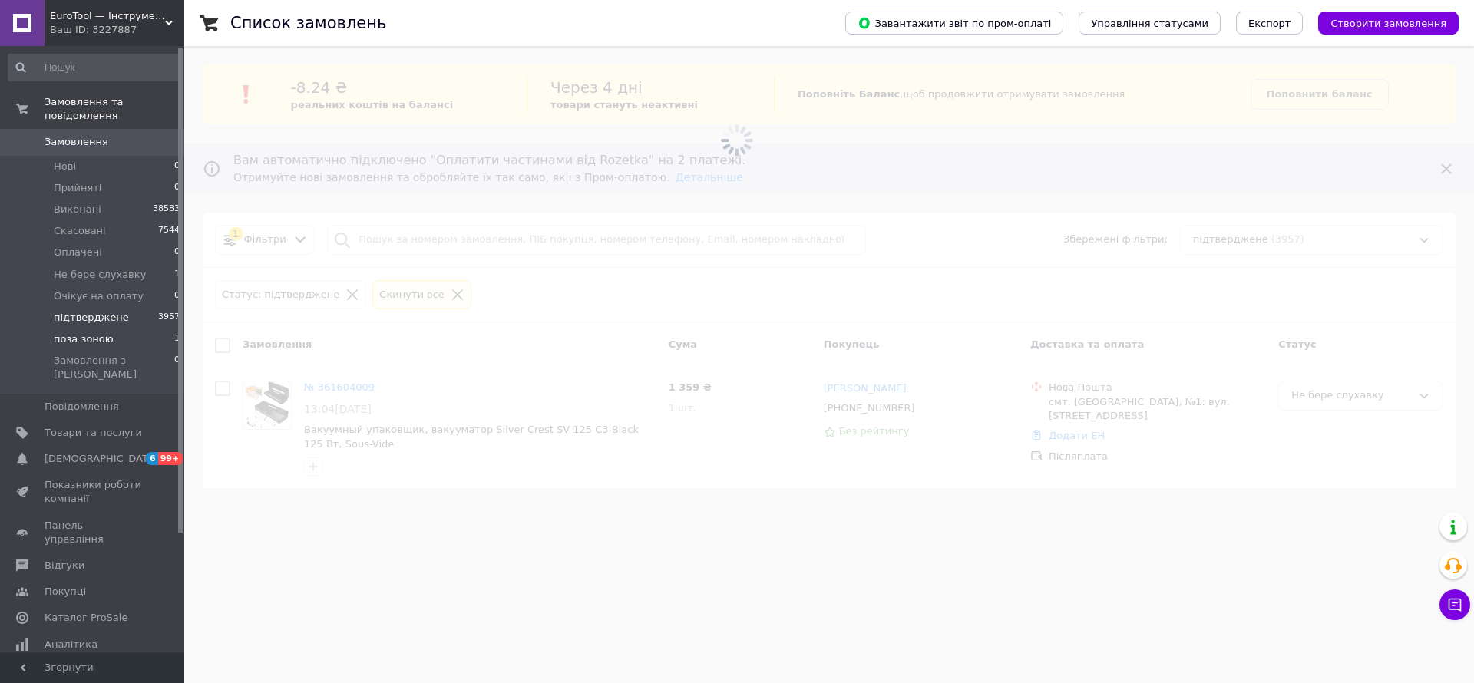
click at [127, 329] on li "поза зоною 1" at bounding box center [94, 339] width 189 height 21
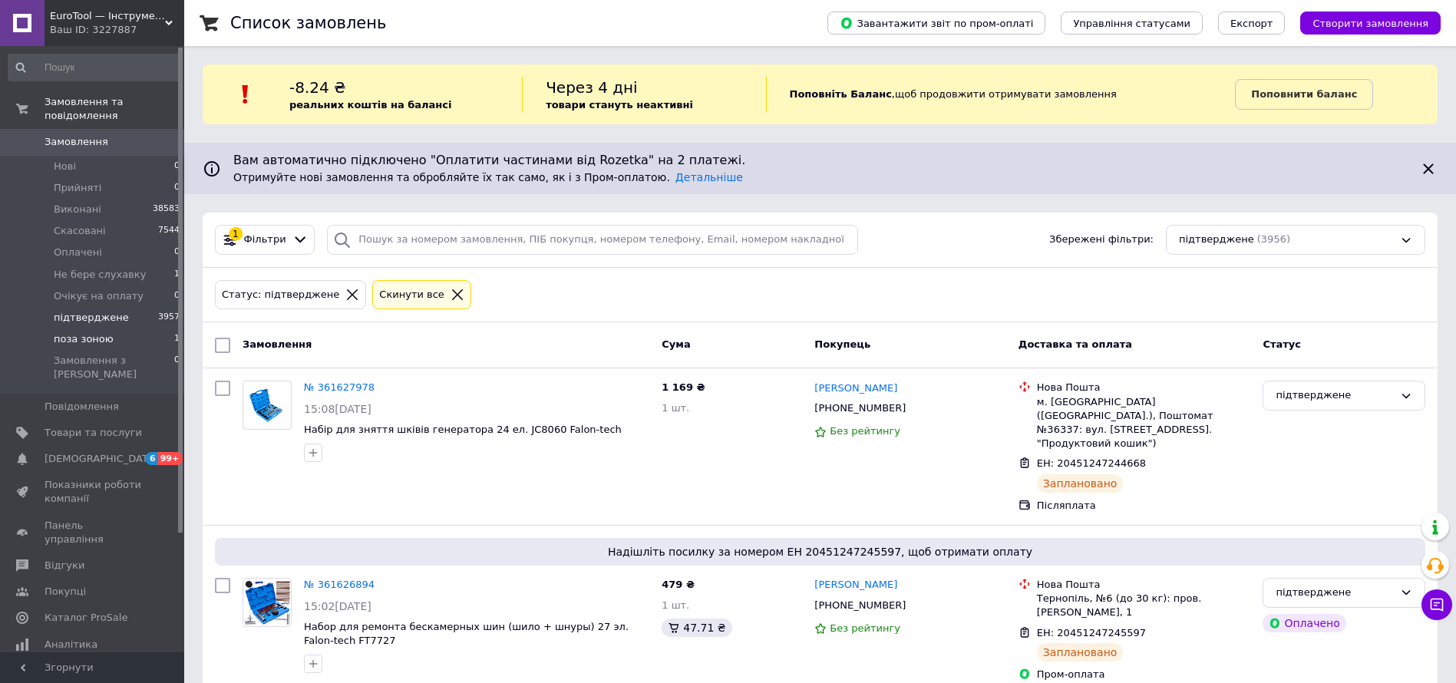
click at [129, 329] on li "поза зоною 1" at bounding box center [94, 339] width 189 height 21
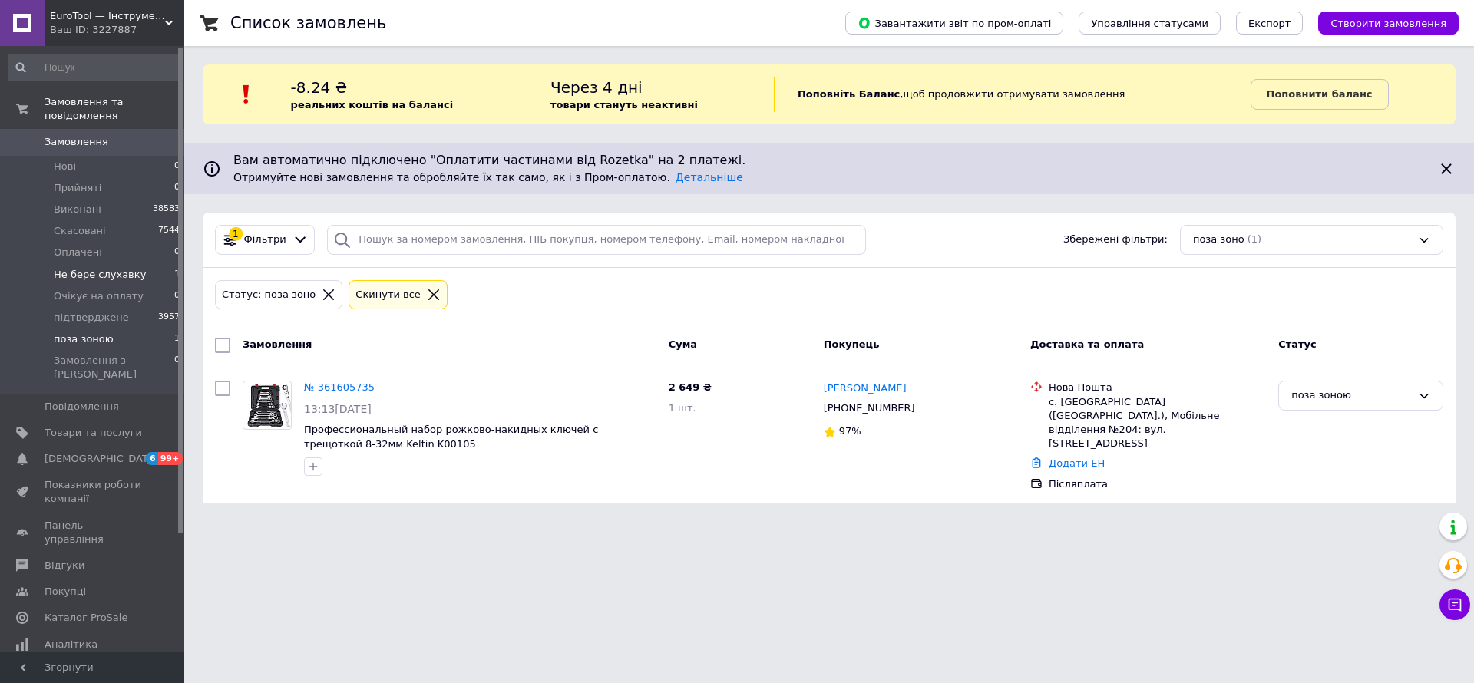
click at [122, 268] on span "Не бере слухавку" at bounding box center [100, 275] width 92 height 14
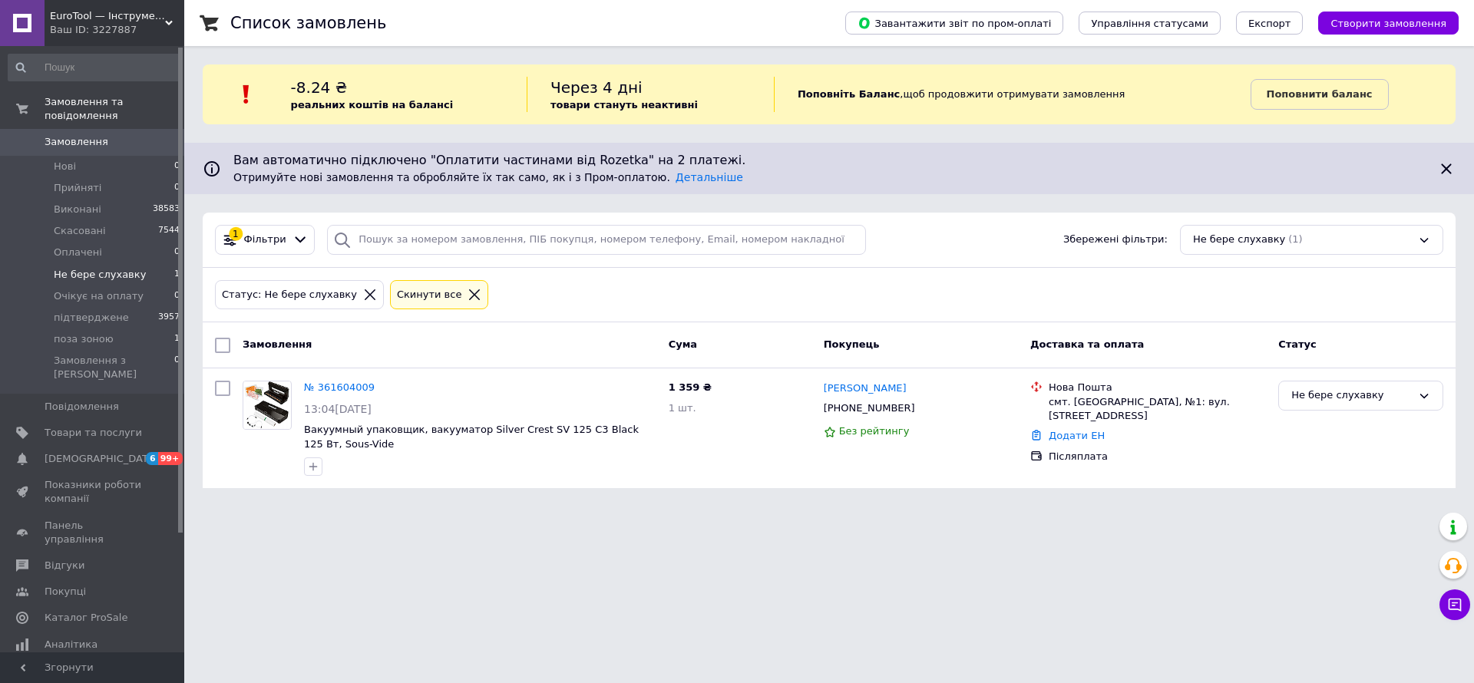
click at [469, 294] on icon at bounding box center [474, 294] width 11 height 11
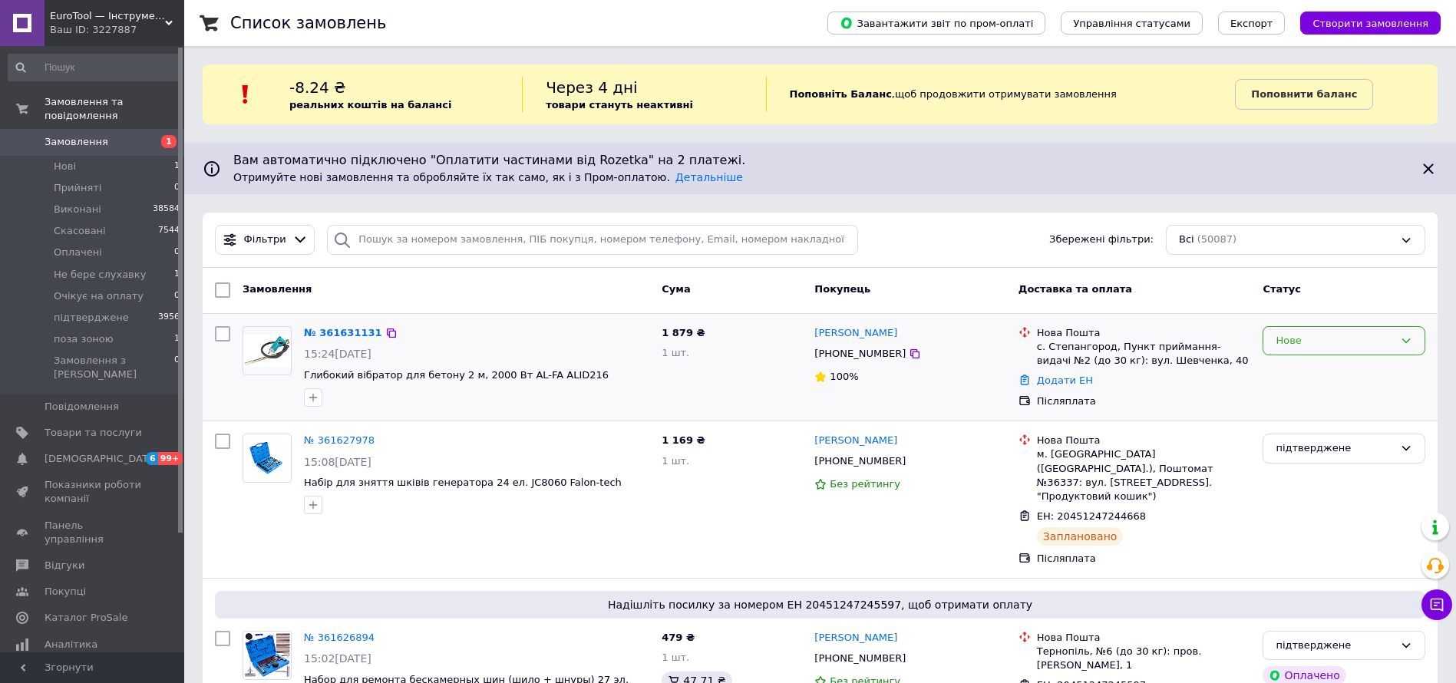
click at [1318, 350] on div "Нове" at bounding box center [1344, 341] width 163 height 30
click at [1335, 369] on li "Прийнято" at bounding box center [1344, 372] width 161 height 28
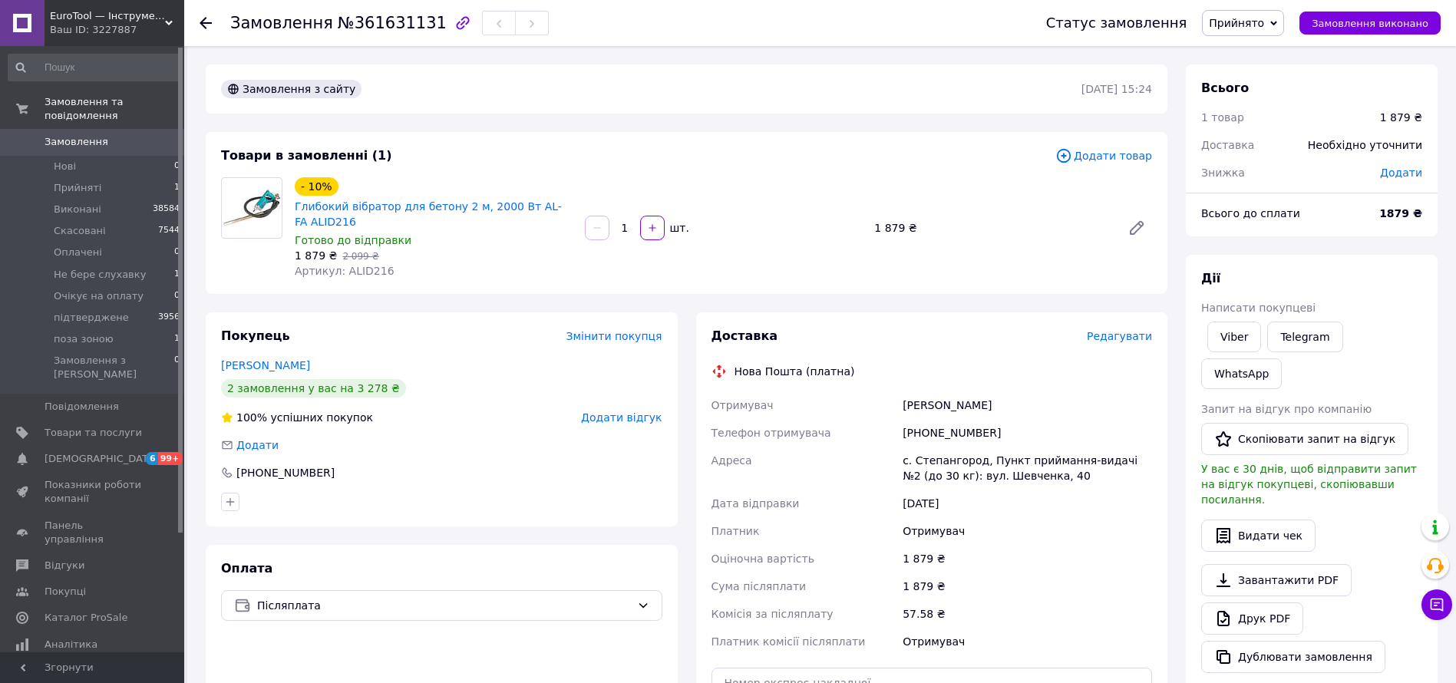
click at [1143, 339] on span "Редагувати" at bounding box center [1119, 336] width 65 height 12
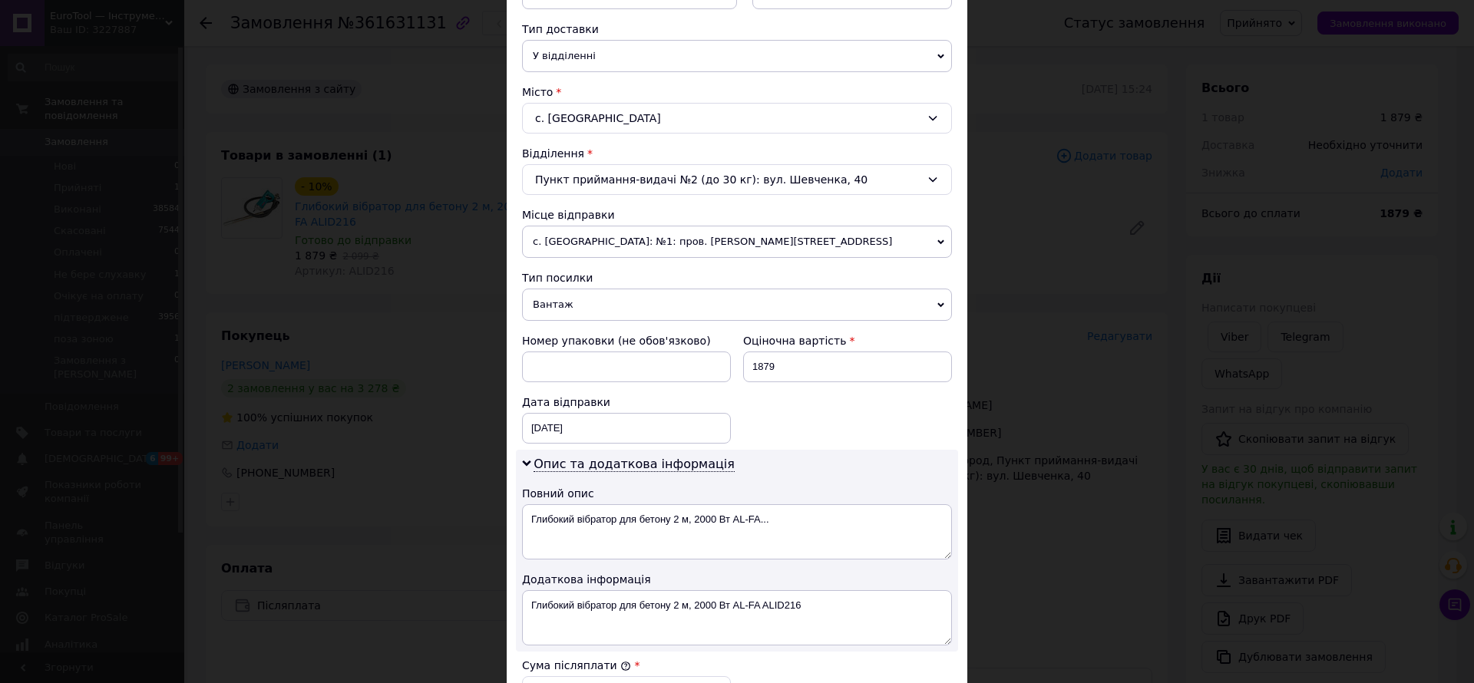
scroll to position [576, 0]
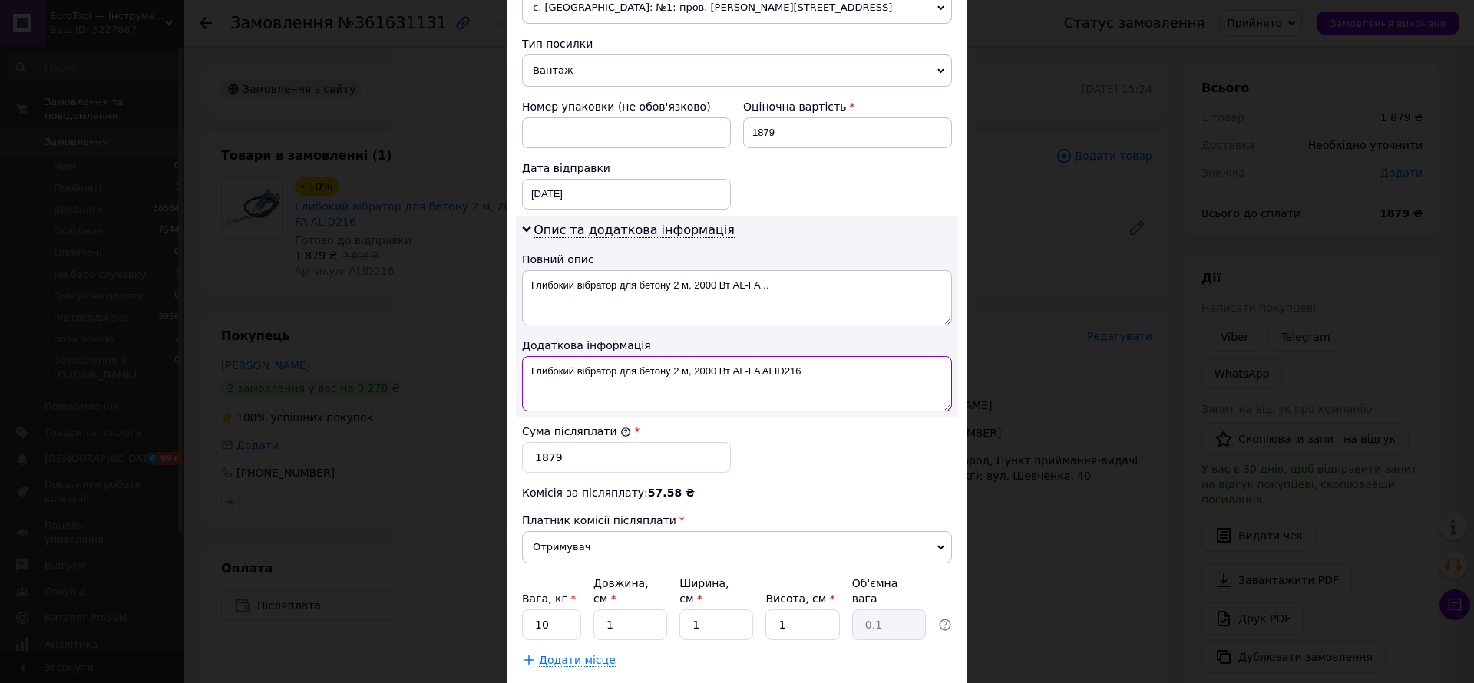
drag, startPoint x: 824, startPoint y: 380, endPoint x: 692, endPoint y: 383, distance: 132.8
click at [692, 383] on textarea "Глибокий вібратор для бетону 2 м, 2000 Вт AL-FA ALID216" at bounding box center [737, 383] width 430 height 55
drag, startPoint x: 578, startPoint y: 285, endPoint x: 510, endPoint y: 256, distance: 74.3
click at [510, 263] on div "Спосіб доставки Нова Пошта (платна) Платник Отримувач Відправник Прізвище отрим…" at bounding box center [737, 104] width 461 height 1158
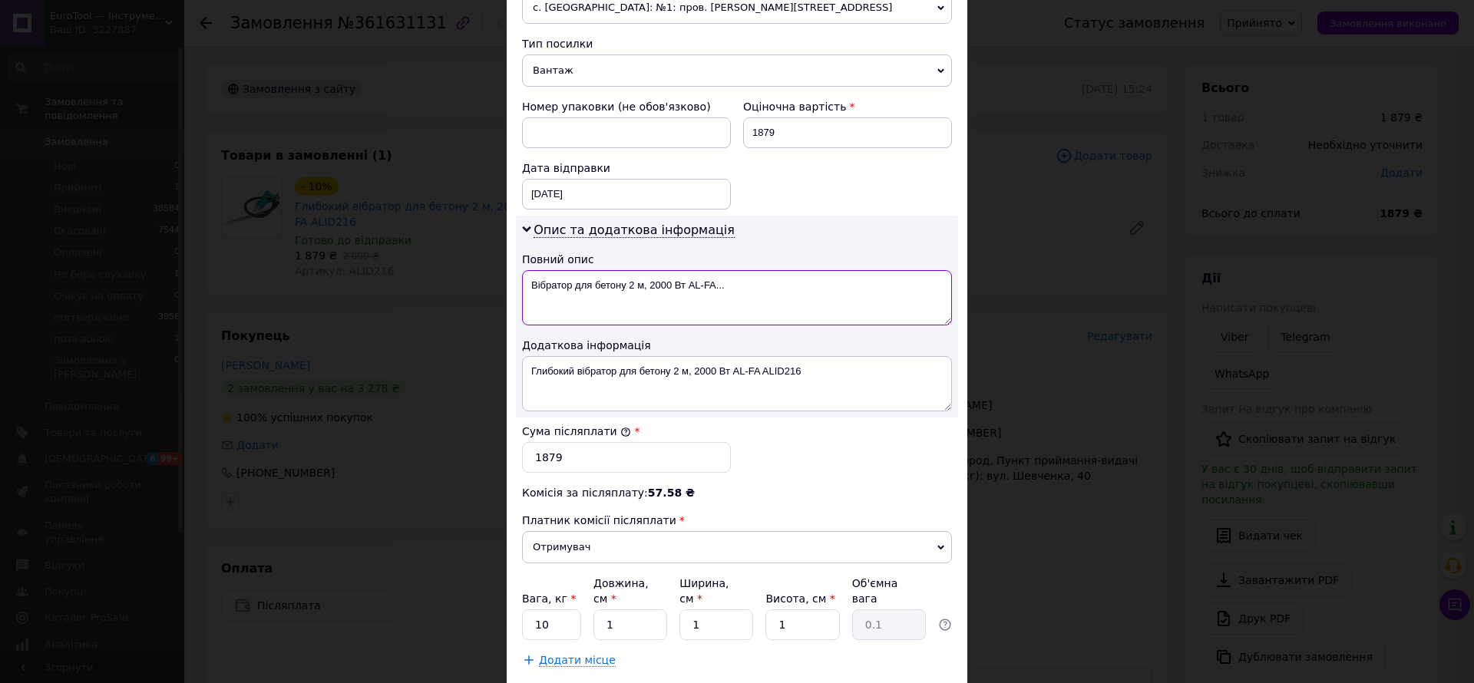
drag, startPoint x: 688, startPoint y: 285, endPoint x: 801, endPoint y: 290, distance: 113.0
click at [801, 296] on textarea "Вібратор для бетону 2 м, 2000 Вт AL-FA..." at bounding box center [737, 297] width 430 height 55
paste textarea "2000 Вт AL-FA ALI"
drag, startPoint x: 804, startPoint y: 374, endPoint x: 698, endPoint y: 369, distance: 106.0
click at [693, 372] on textarea "Глибокий вібратор для бетону 2 м, 2000 Вт AL-FA ALID216" at bounding box center [737, 383] width 430 height 55
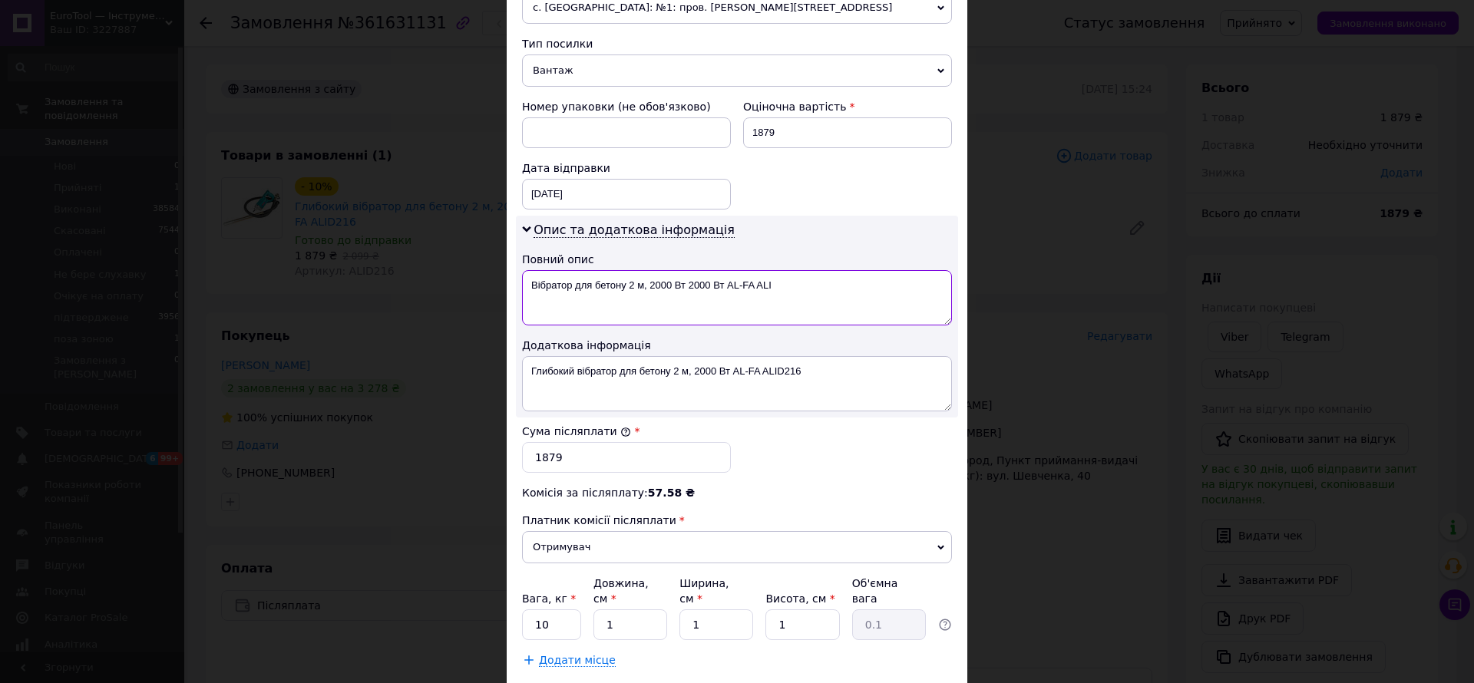
drag, startPoint x: 648, startPoint y: 284, endPoint x: 752, endPoint y: 300, distance: 105.6
click at [752, 300] on textarea "Вібратор для бетону 2 м, 2000 Вт 2000 Вт AL-FA ALI" at bounding box center [737, 297] width 430 height 55
paste textarea "2000 Вт AL-FA ALID216"
click at [752, 302] on textarea "Вібратор для бетону 2 м, 2000 Вт AL-FA ALID216" at bounding box center [737, 297] width 430 height 55
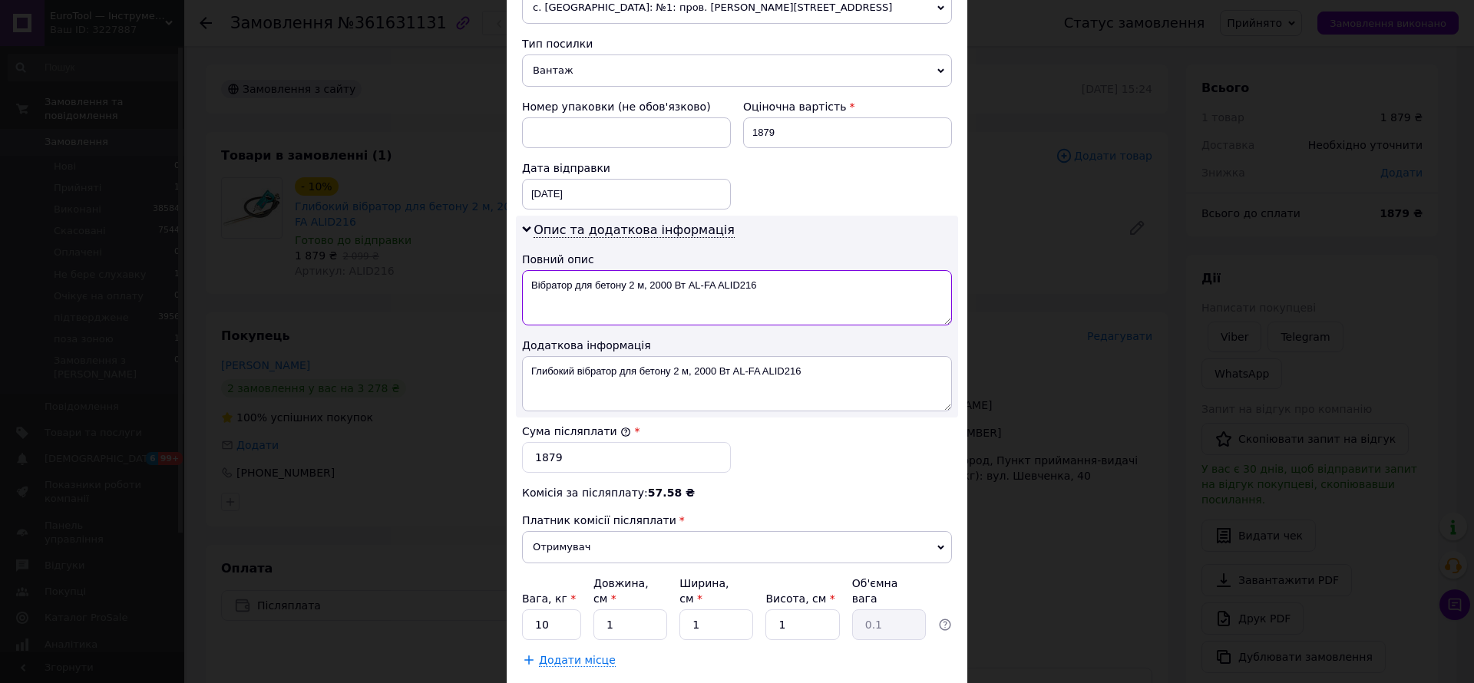
click at [752, 302] on textarea "Вібратор для бетону 2 м, 2000 Вт AL-FA ALID216" at bounding box center [737, 297] width 430 height 55
type textarea "Вібратор для бетону 2 м, 2000 Вт AL-FA ALID216"
click at [889, 380] on textarea "Глибокий вібратор для бетону 2 м, 2000 Вт AL-FA ALID216" at bounding box center [737, 383] width 430 height 55
click at [908, 392] on textarea "Глибокий вібратор для бетону 2 м, 2000 Вт AL-FA ALID216" at bounding box center [737, 383] width 430 height 55
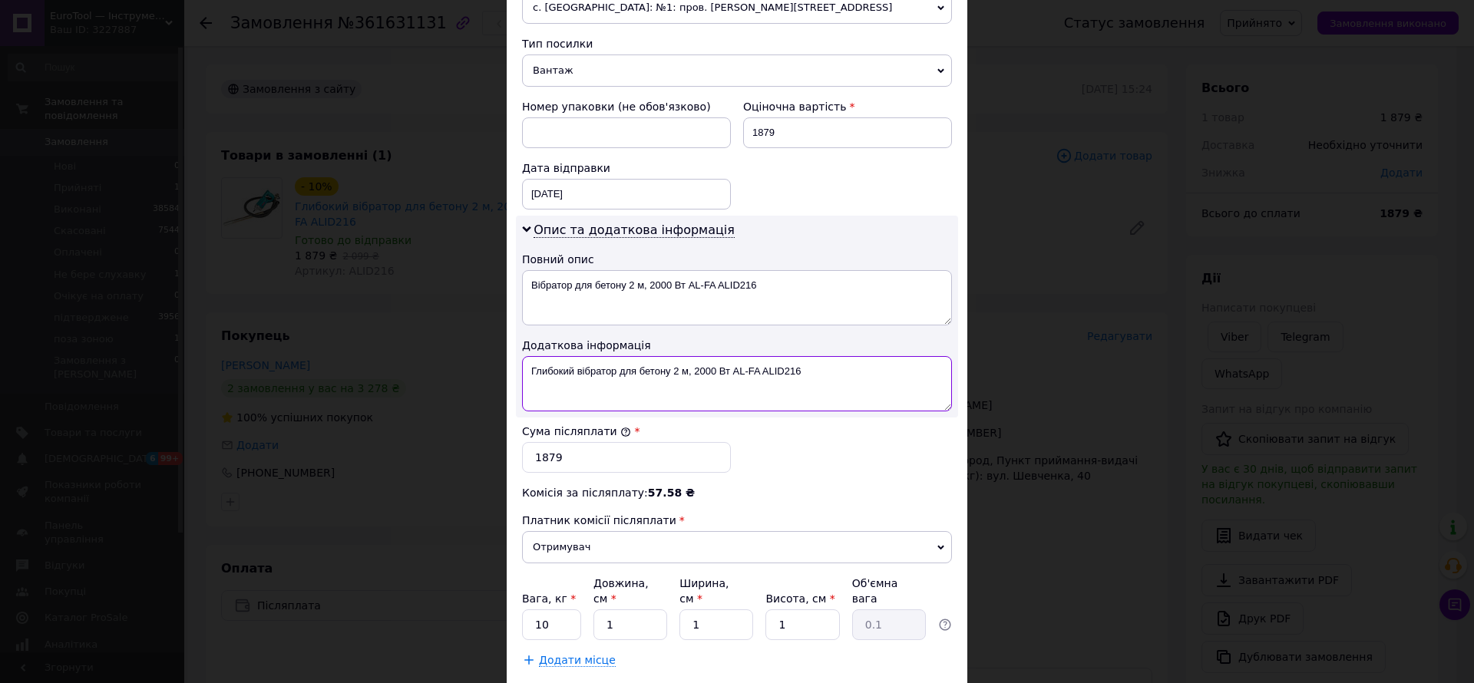
click at [908, 392] on textarea "Глибокий вібратор для бетону 2 м, 2000 Вт AL-FA ALID216" at bounding box center [737, 383] width 430 height 55
paste textarea
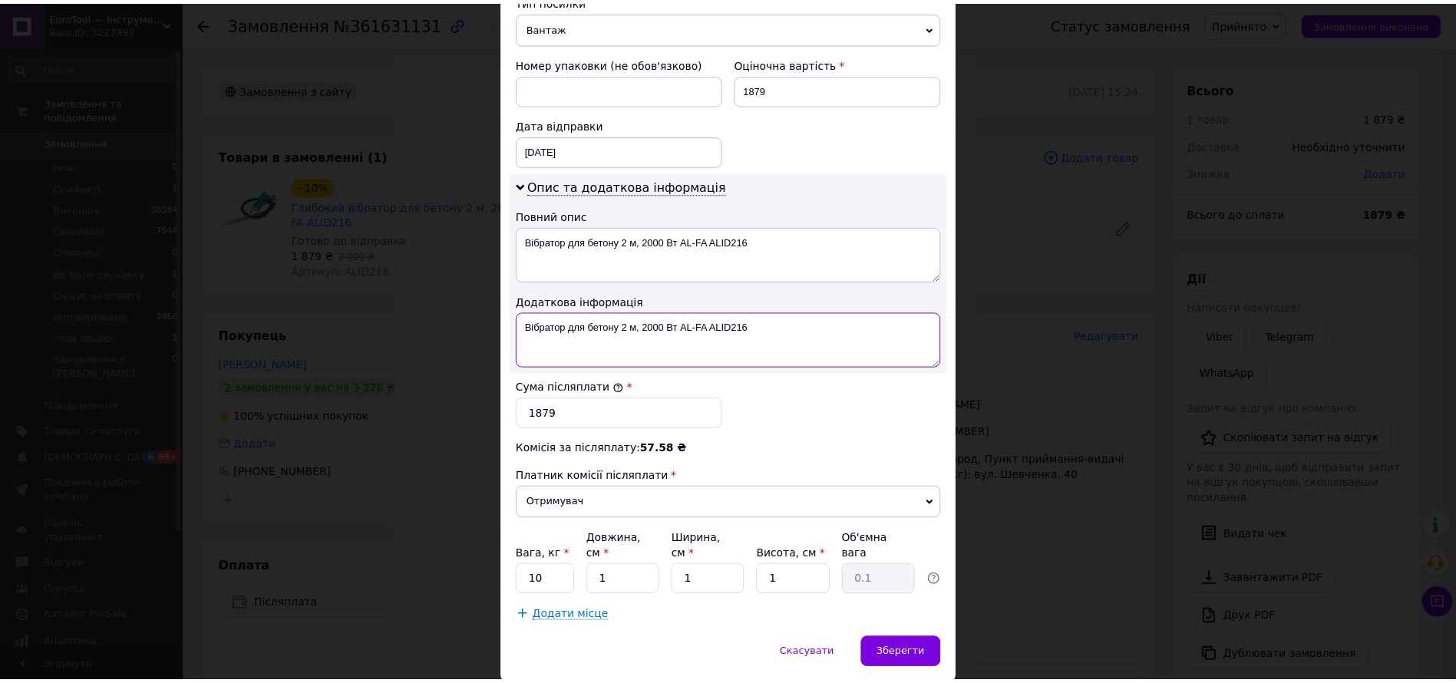
scroll to position [660, 0]
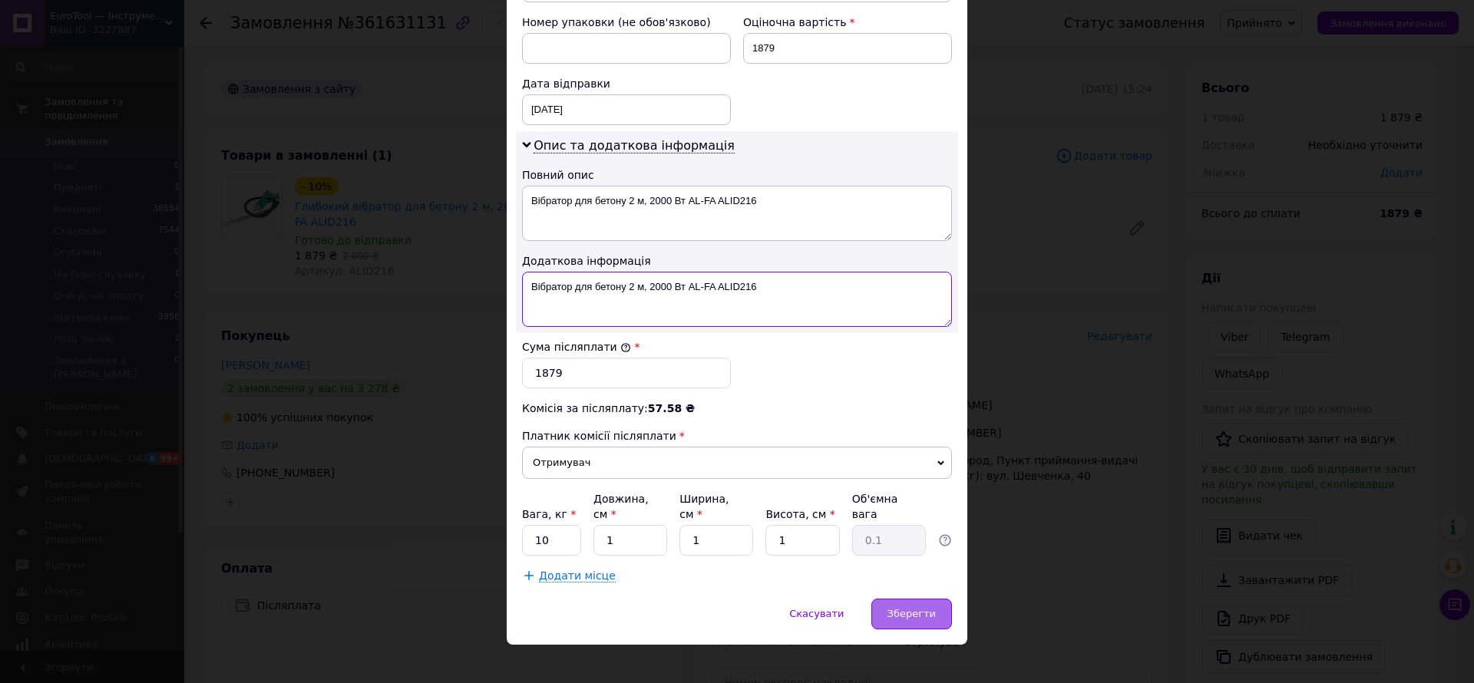
type textarea "Вібратор для бетону 2 м, 2000 Вт AL-FA ALID216"
click at [929, 608] on span "Зберегти" at bounding box center [911, 614] width 48 height 12
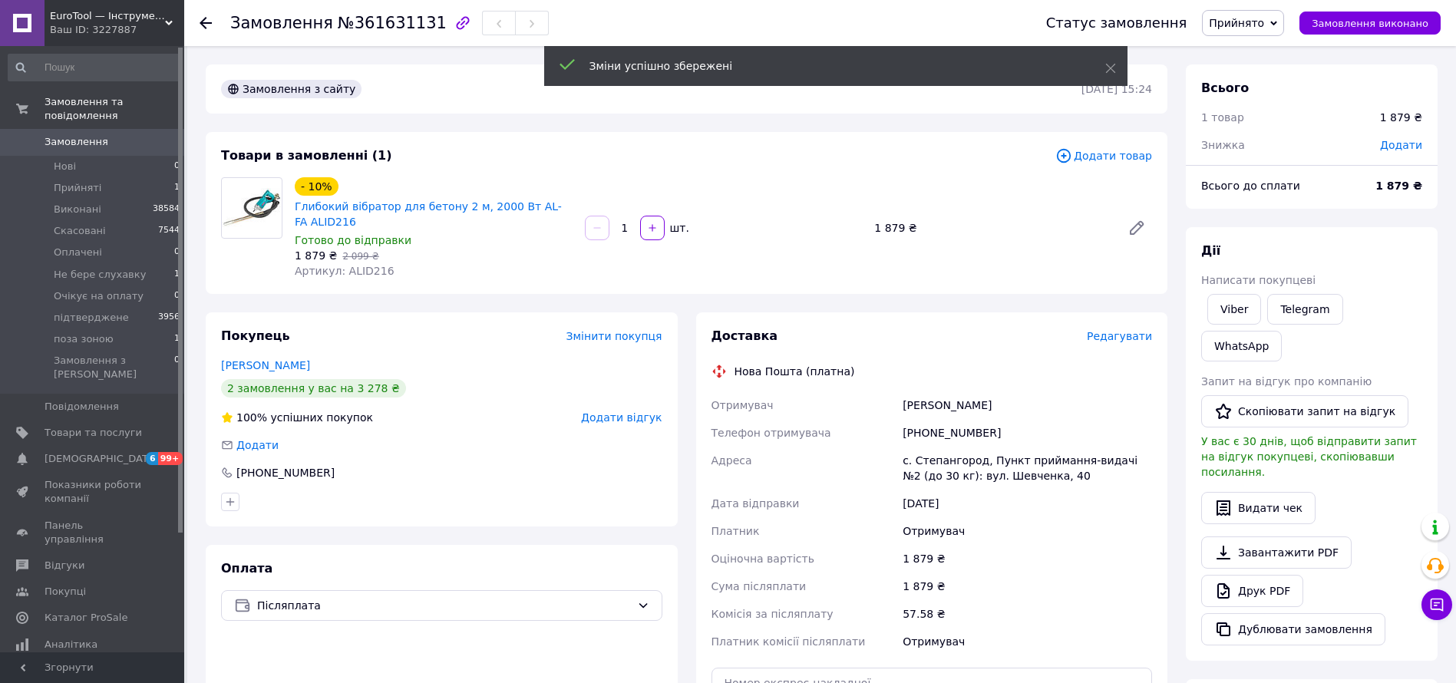
click at [1264, 24] on span "Прийнято" at bounding box center [1236, 23] width 55 height 12
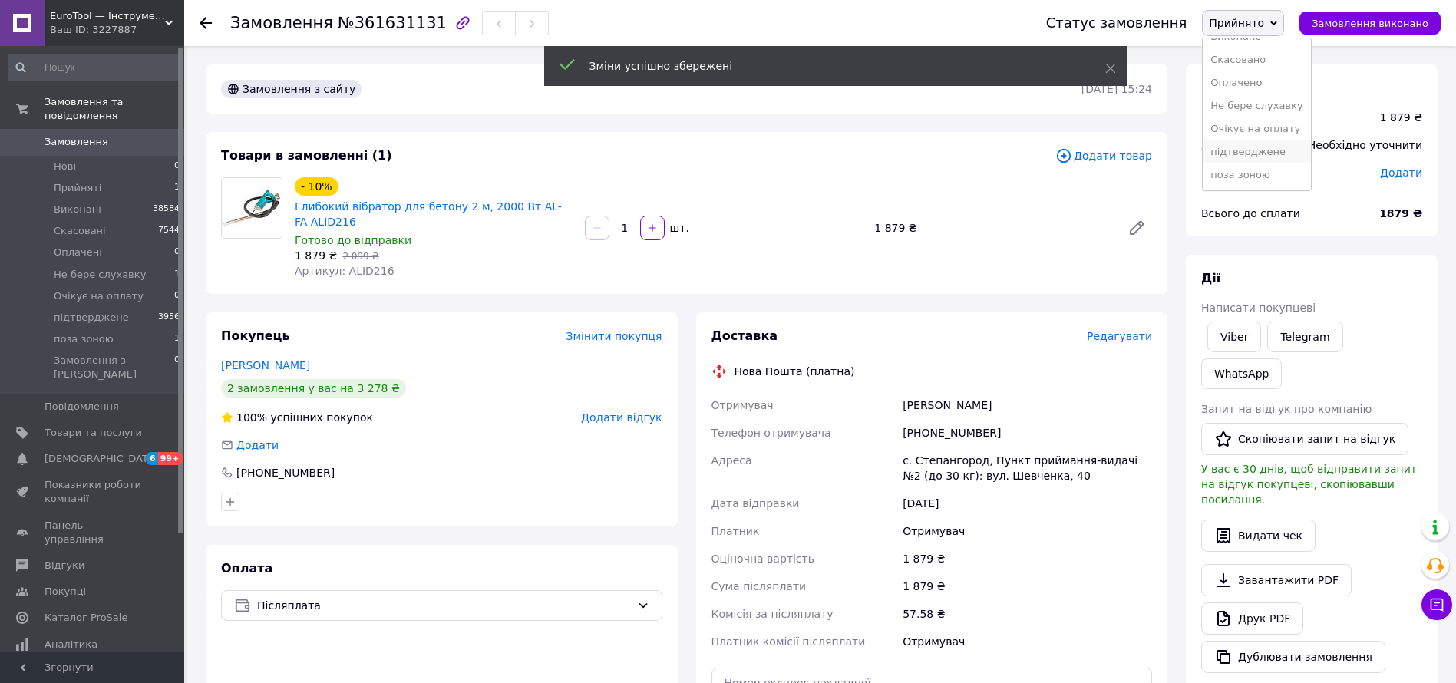
click at [1271, 147] on li "підтверджене" at bounding box center [1256, 151] width 107 height 23
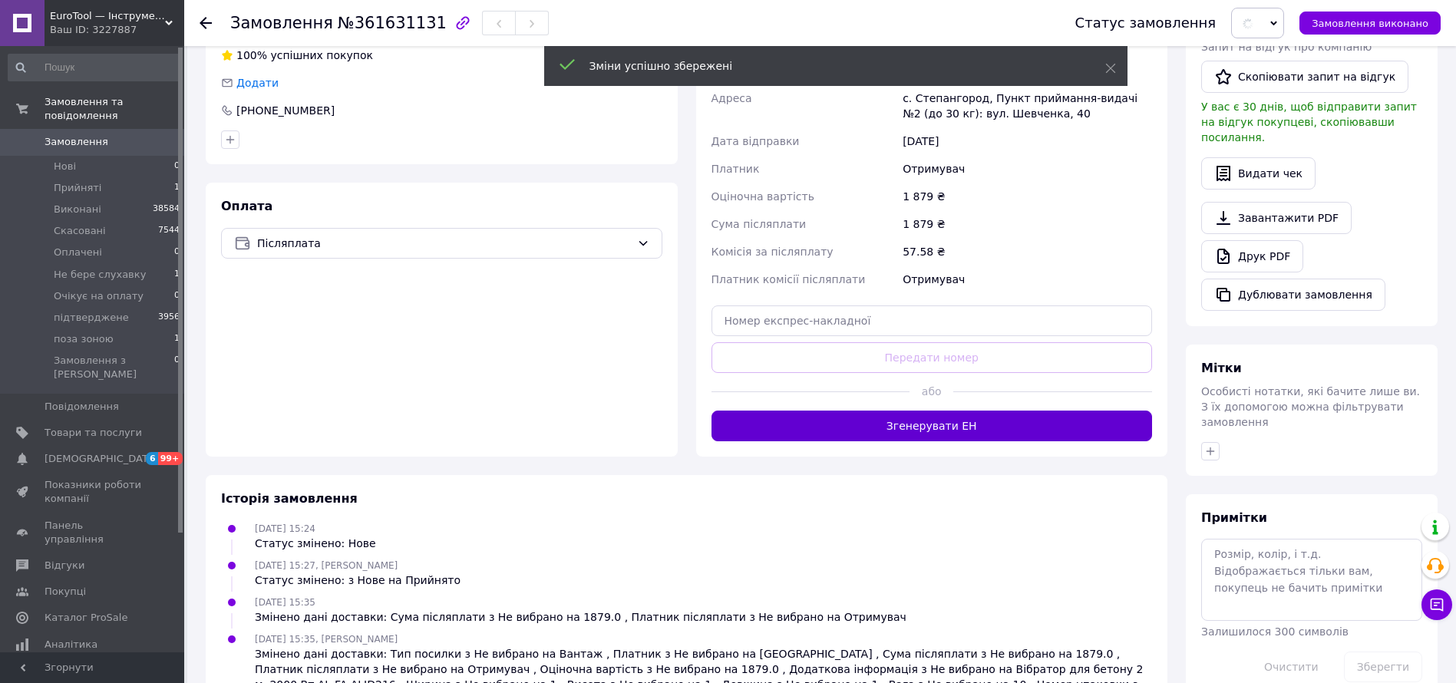
scroll to position [421, 0]
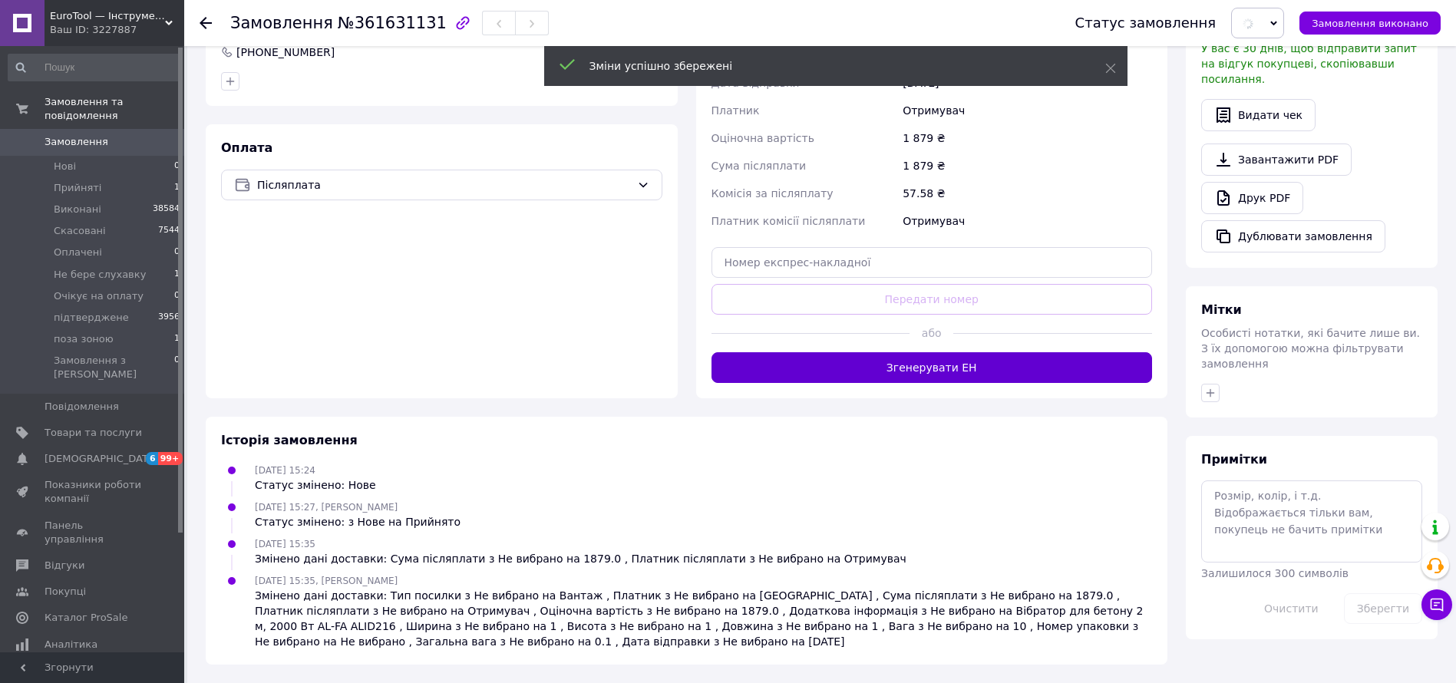
click at [1086, 371] on button "Згенерувати ЕН" at bounding box center [932, 367] width 441 height 31
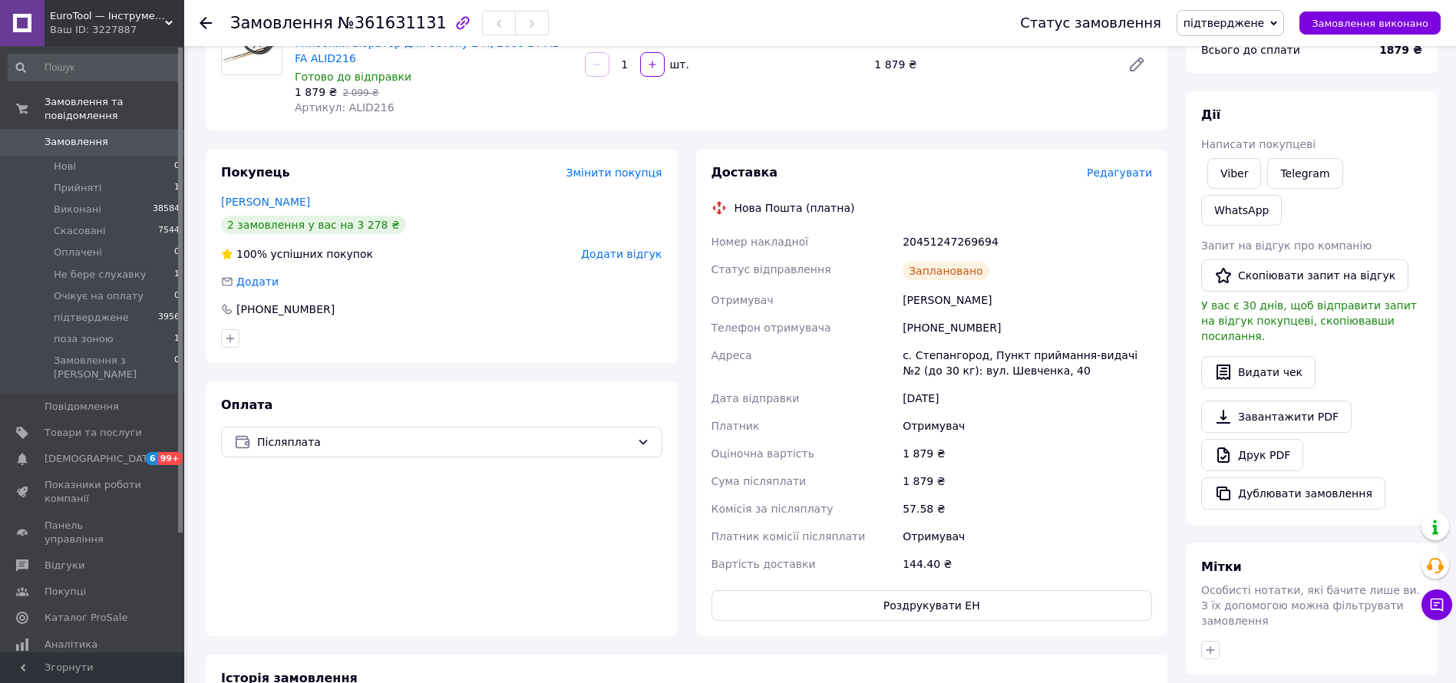
scroll to position [75, 0]
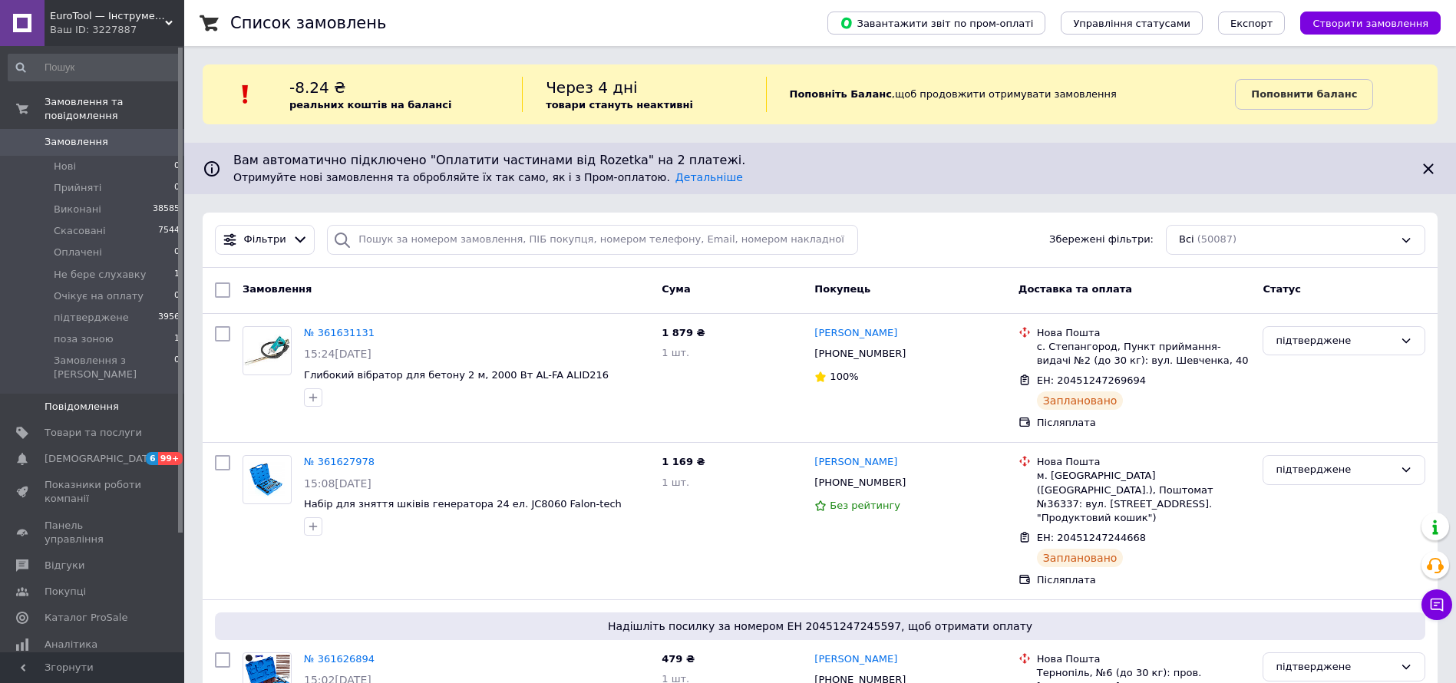
drag, startPoint x: 132, startPoint y: 398, endPoint x: 132, endPoint y: 388, distance: 10.0
click at [132, 426] on span "Товари та послуги" at bounding box center [93, 433] width 97 height 14
click at [111, 426] on span "Товари та послуги" at bounding box center [93, 433] width 97 height 14
click at [148, 264] on li "Не бере слухавку 1" at bounding box center [94, 274] width 189 height 21
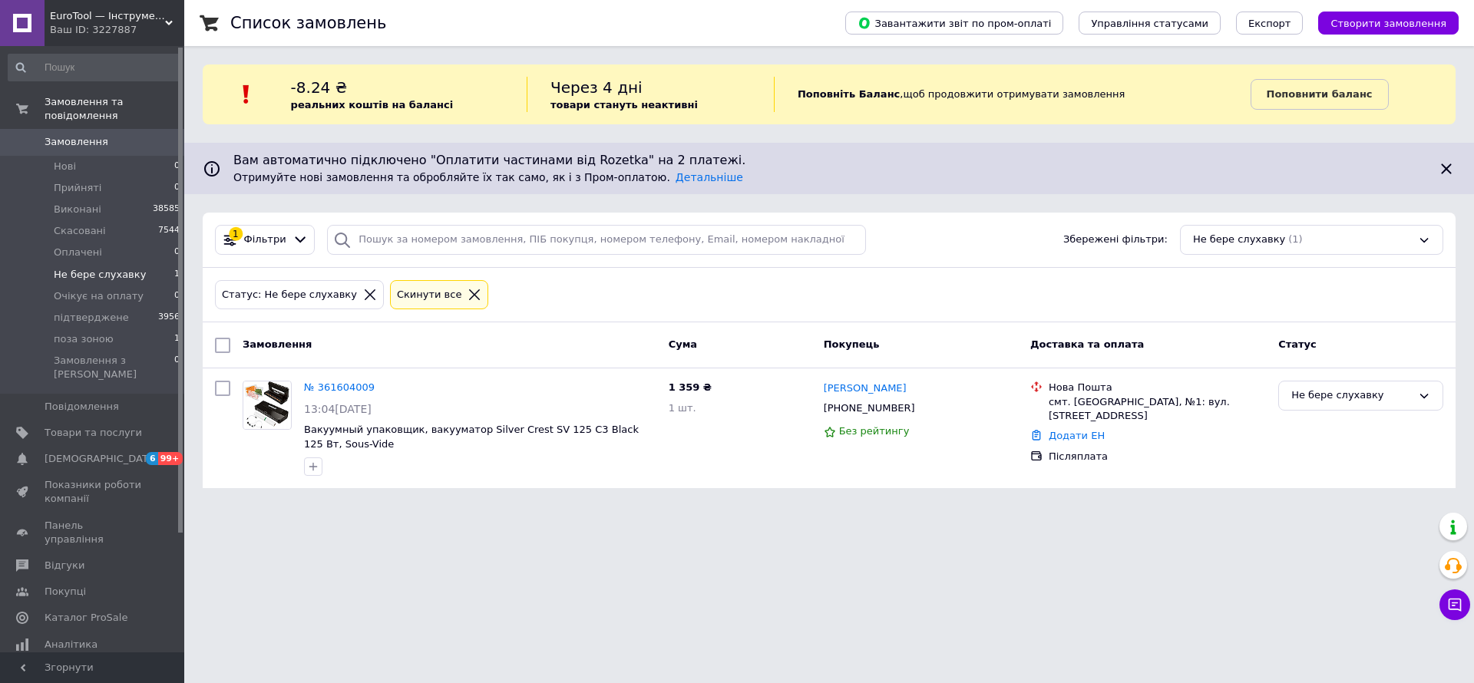
click at [469, 292] on icon at bounding box center [474, 294] width 11 height 11
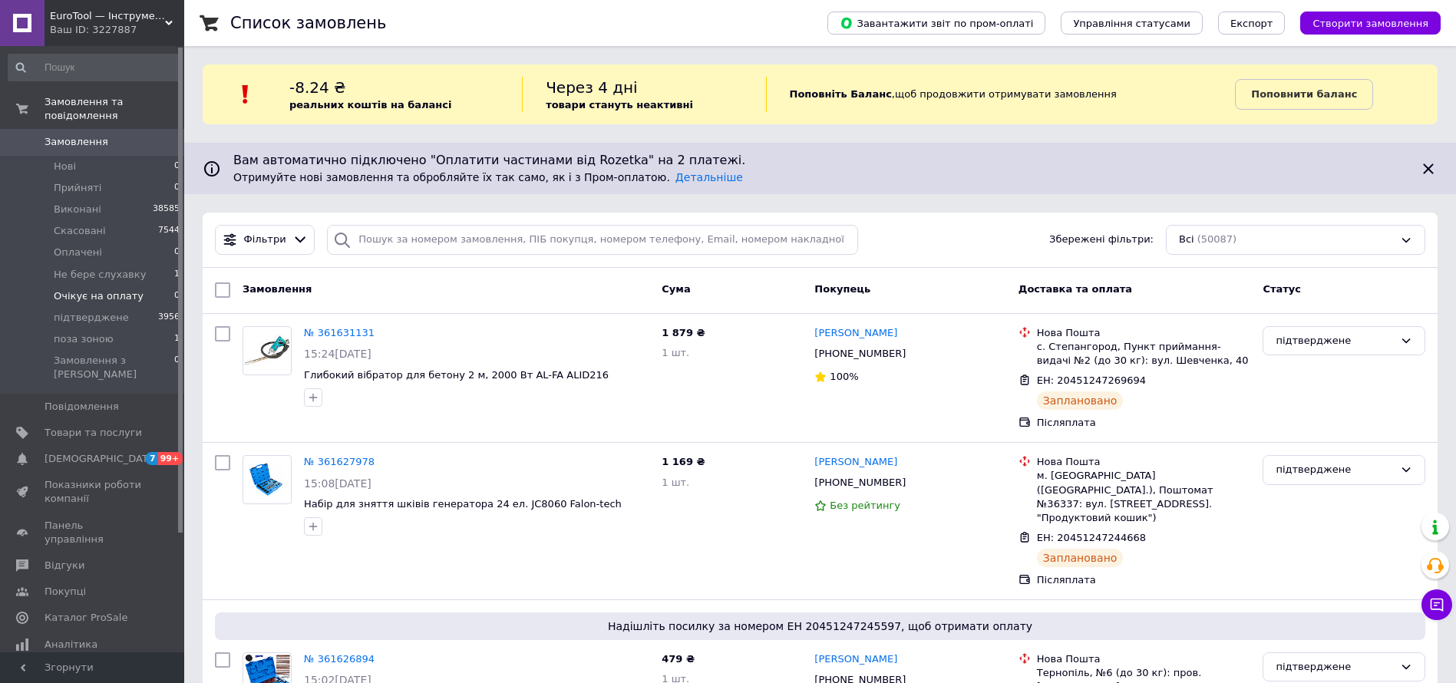
click at [88, 286] on li "Очікує на оплату 0" at bounding box center [94, 296] width 189 height 21
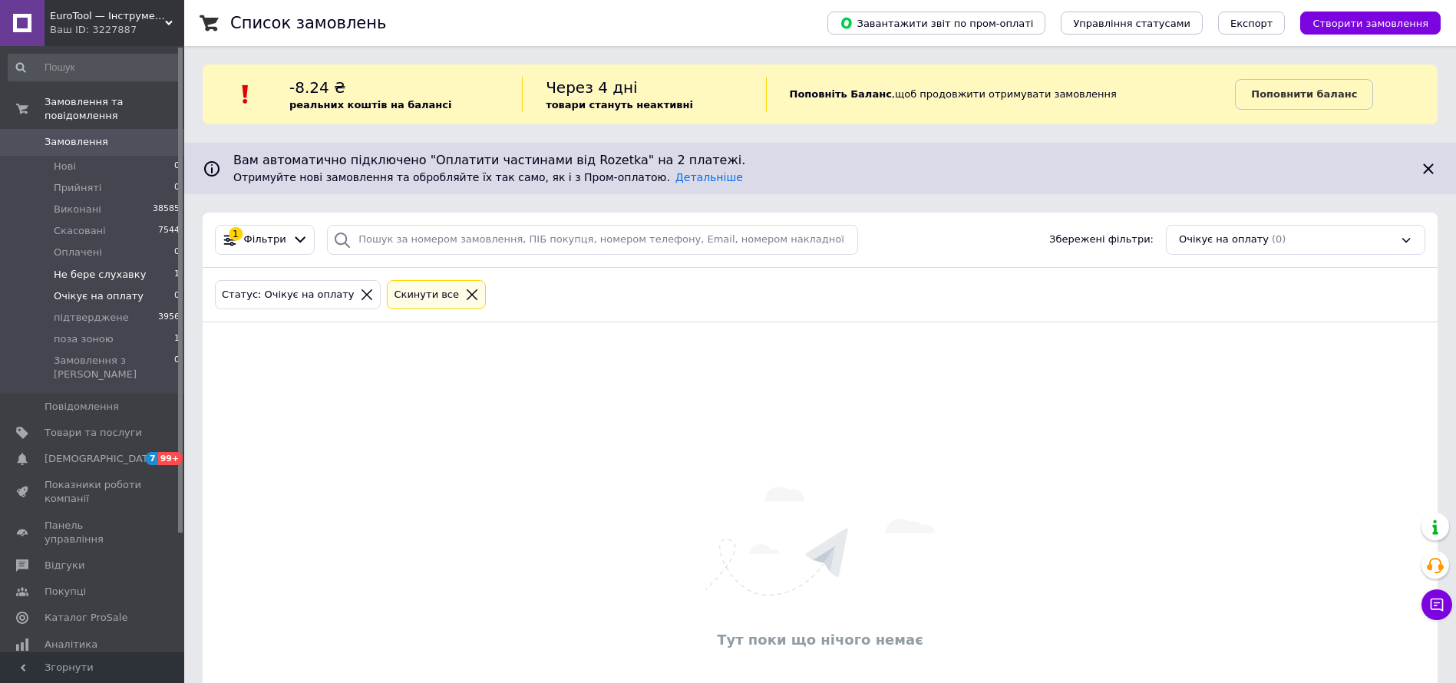
click at [88, 268] on span "Не бере слухавку" at bounding box center [100, 275] width 92 height 14
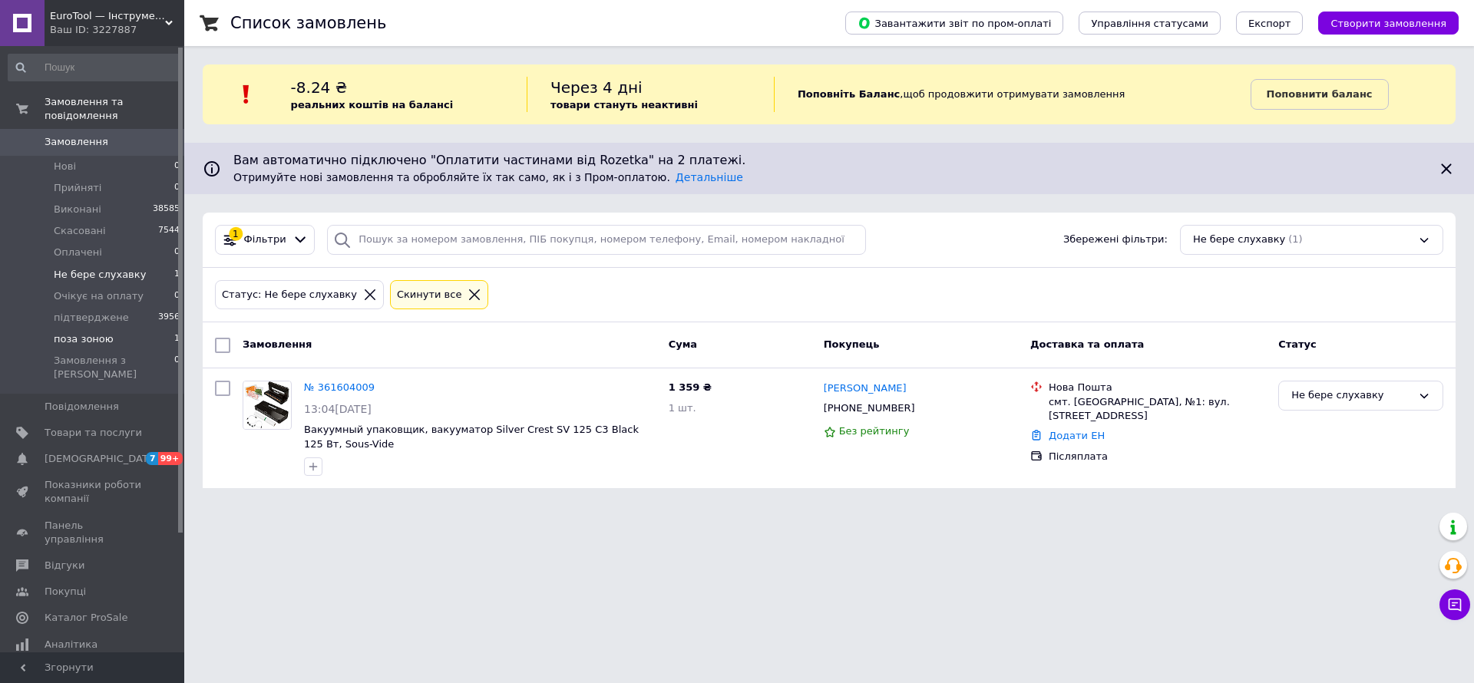
click at [78, 332] on span "поза зоною" at bounding box center [84, 339] width 60 height 14
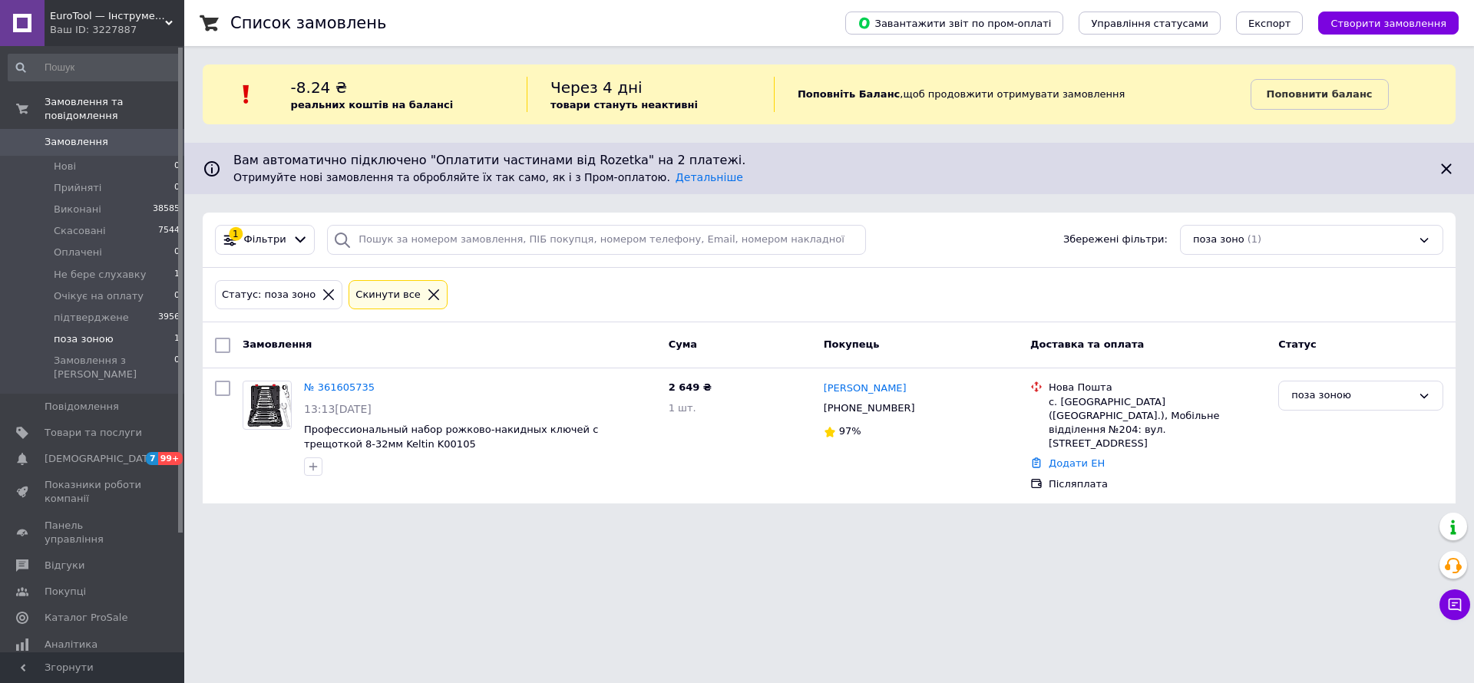
click at [427, 288] on icon at bounding box center [434, 295] width 14 height 14
